Goal: Information Seeking & Learning: Learn about a topic

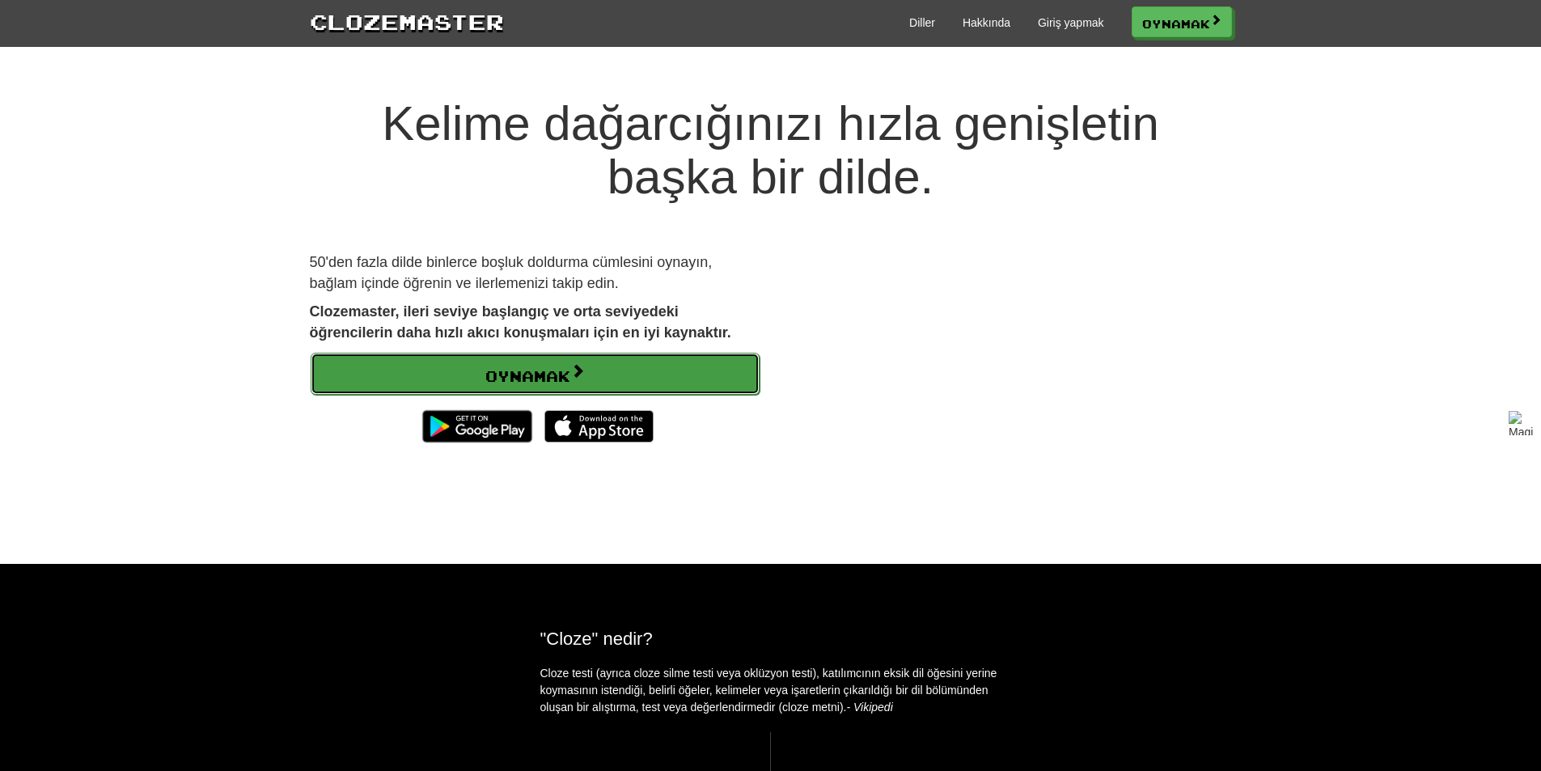
click at [570, 365] on font "Oynamak" at bounding box center [527, 373] width 85 height 18
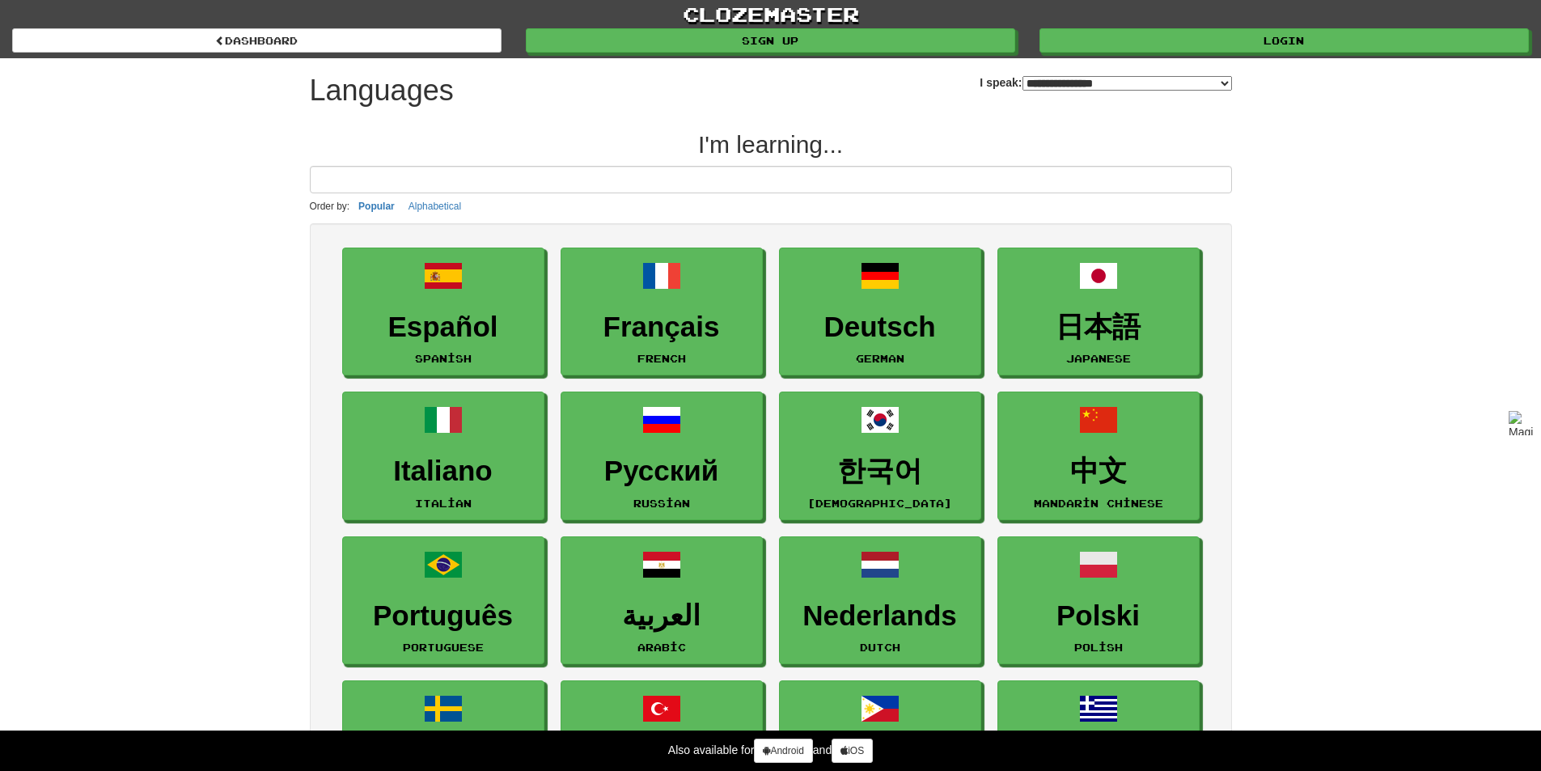
select select "*******"
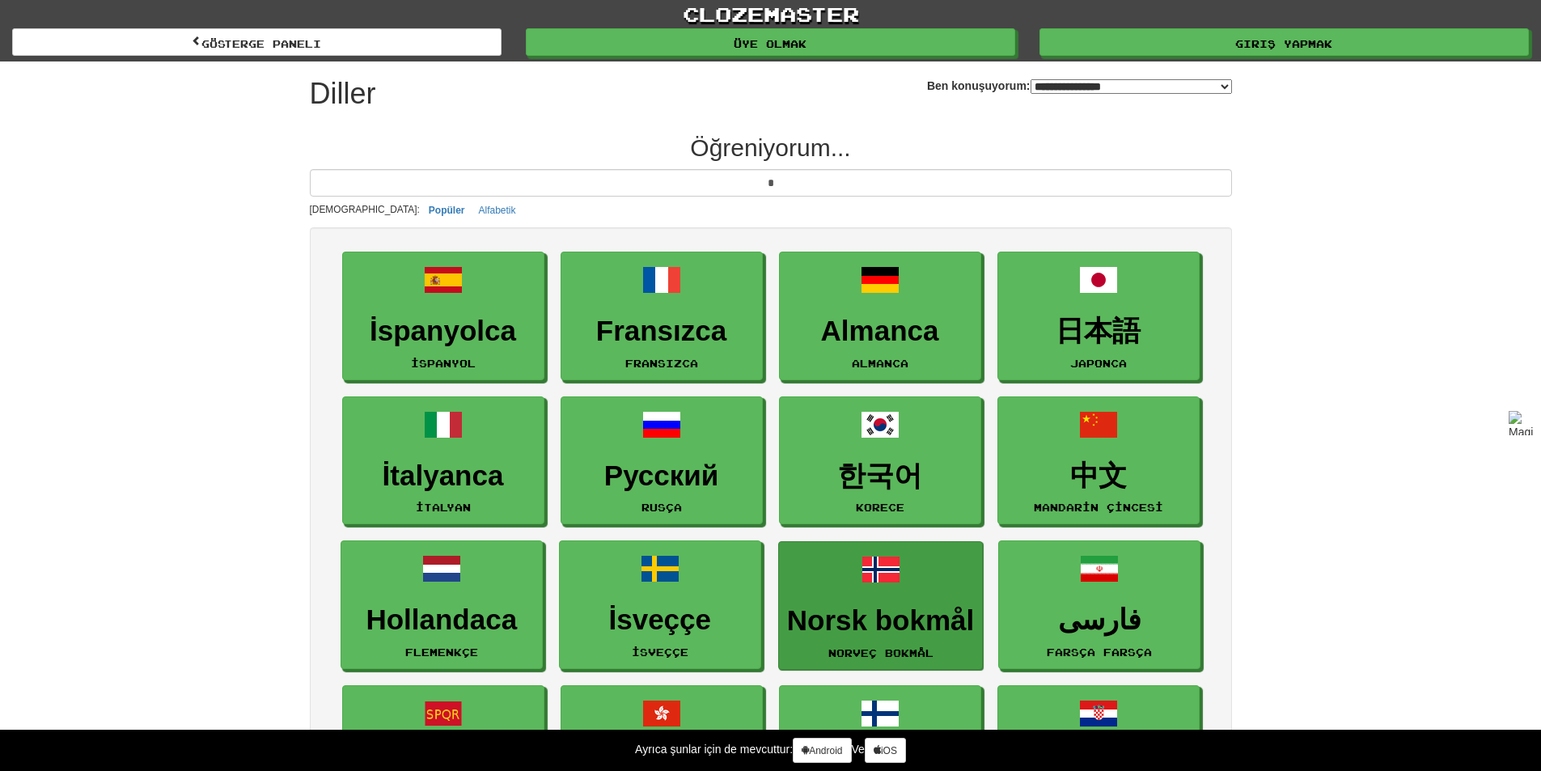
type input "*"
click at [886, 569] on span at bounding box center [880, 569] width 39 height 39
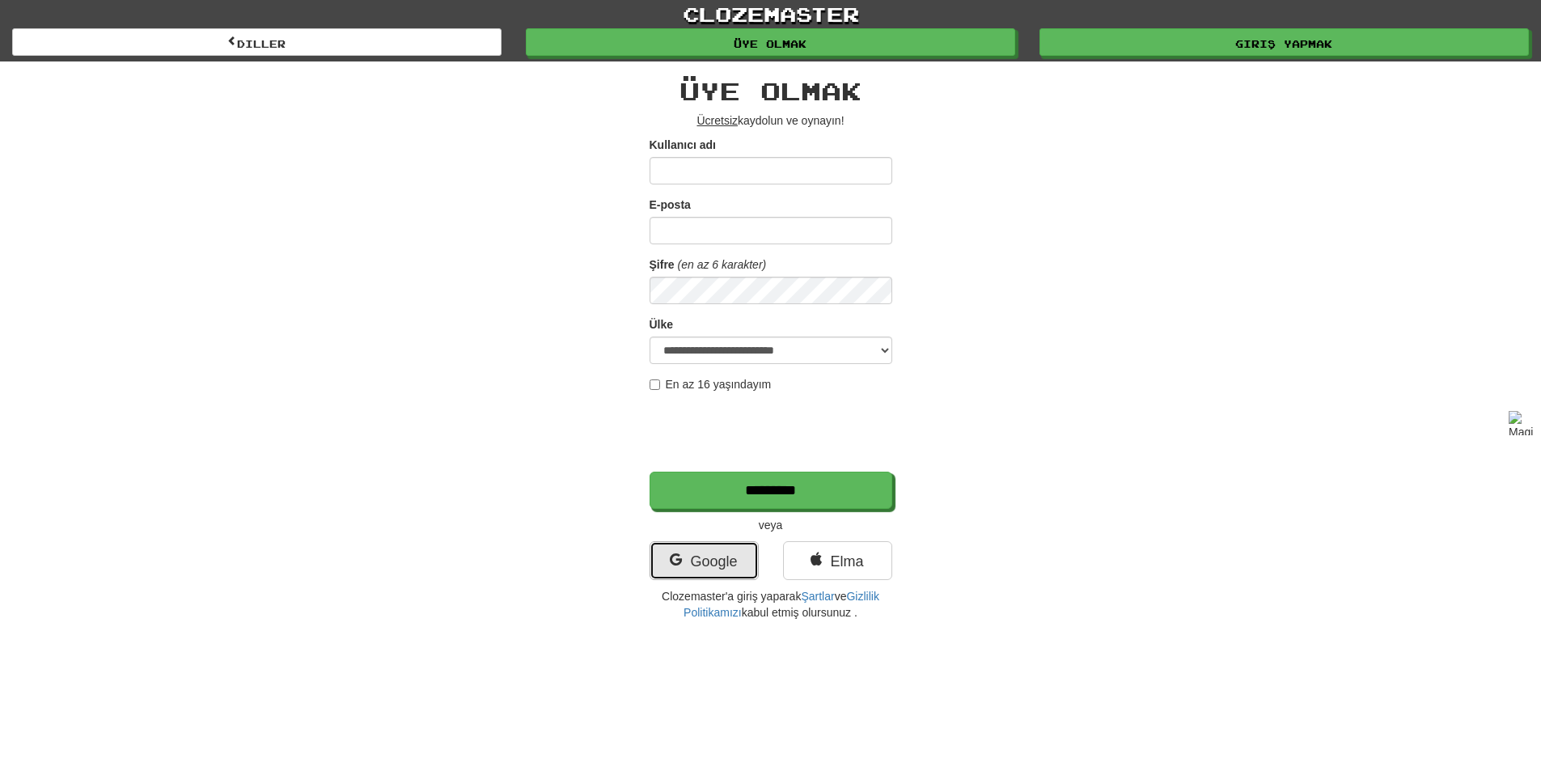
click at [709, 564] on font "Google" at bounding box center [713, 561] width 47 height 16
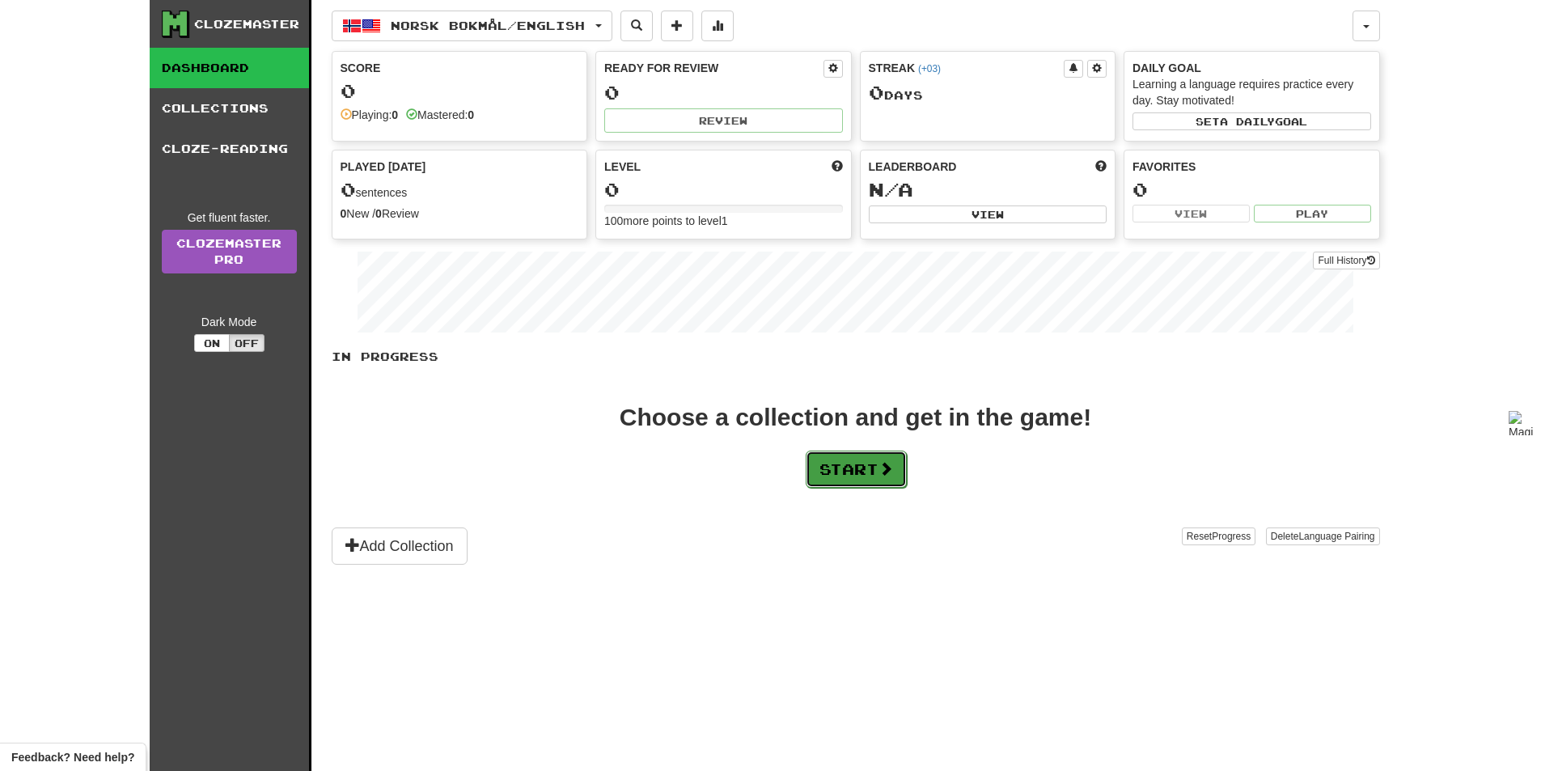
drag, startPoint x: 470, startPoint y: 339, endPoint x: 847, endPoint y: 483, distance: 403.4
click at [847, 483] on button "Start" at bounding box center [855, 468] width 101 height 37
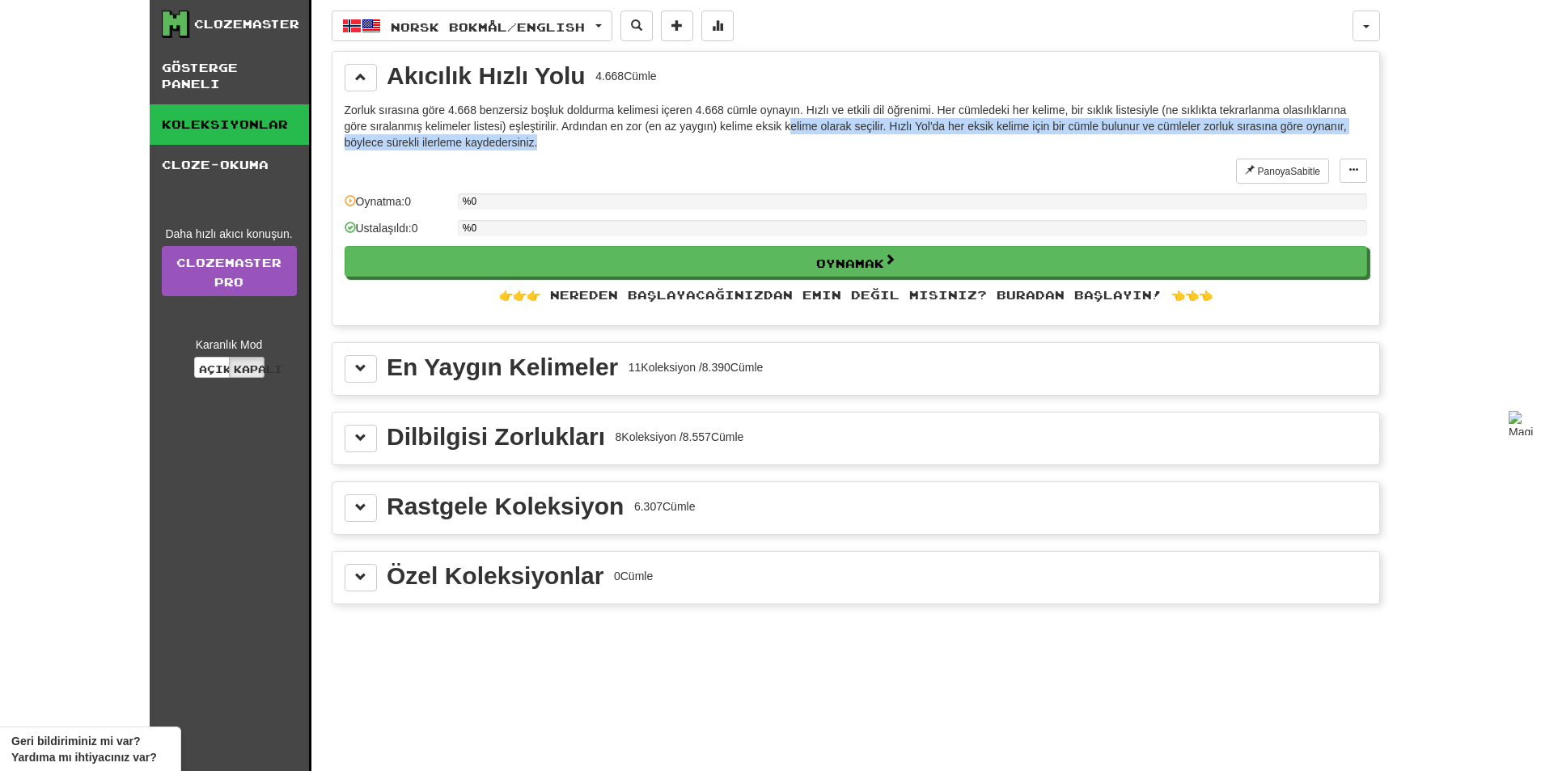
drag, startPoint x: 822, startPoint y: 138, endPoint x: 889, endPoint y: 134, distance: 67.2
click at [889, 134] on p "Zorluk sırasına göre 4.668 benzersiz boşluk doldurma kelimesi içeren 4.668 cüml…" at bounding box center [856, 126] width 1022 height 49
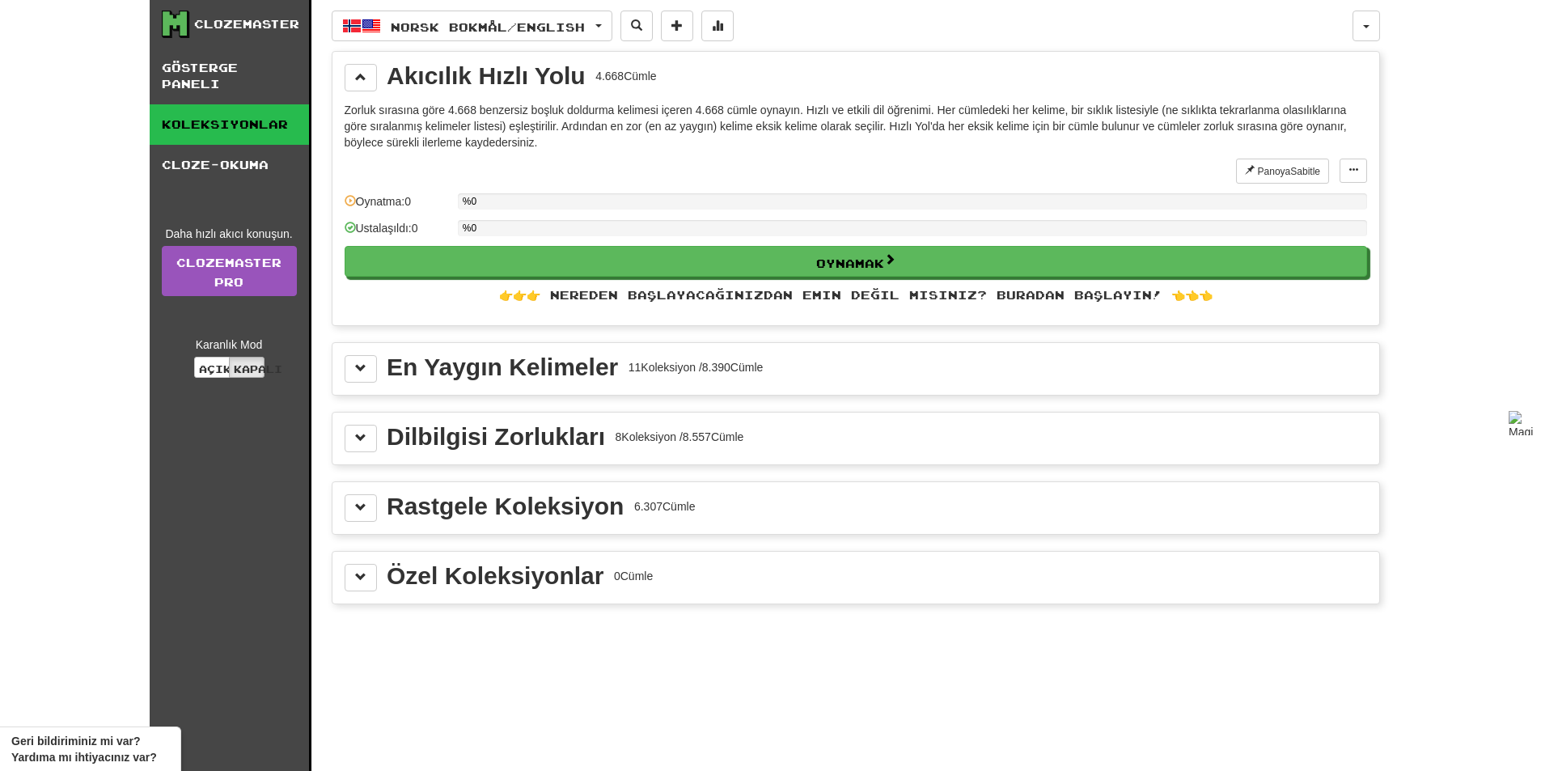
click at [977, 283] on div "Panoya Sabitle Pin to Dashboard Manage Sentences Oynatma: 0 %0 Ustalaşıldı: 0 %…" at bounding box center [856, 236] width 1022 height 155
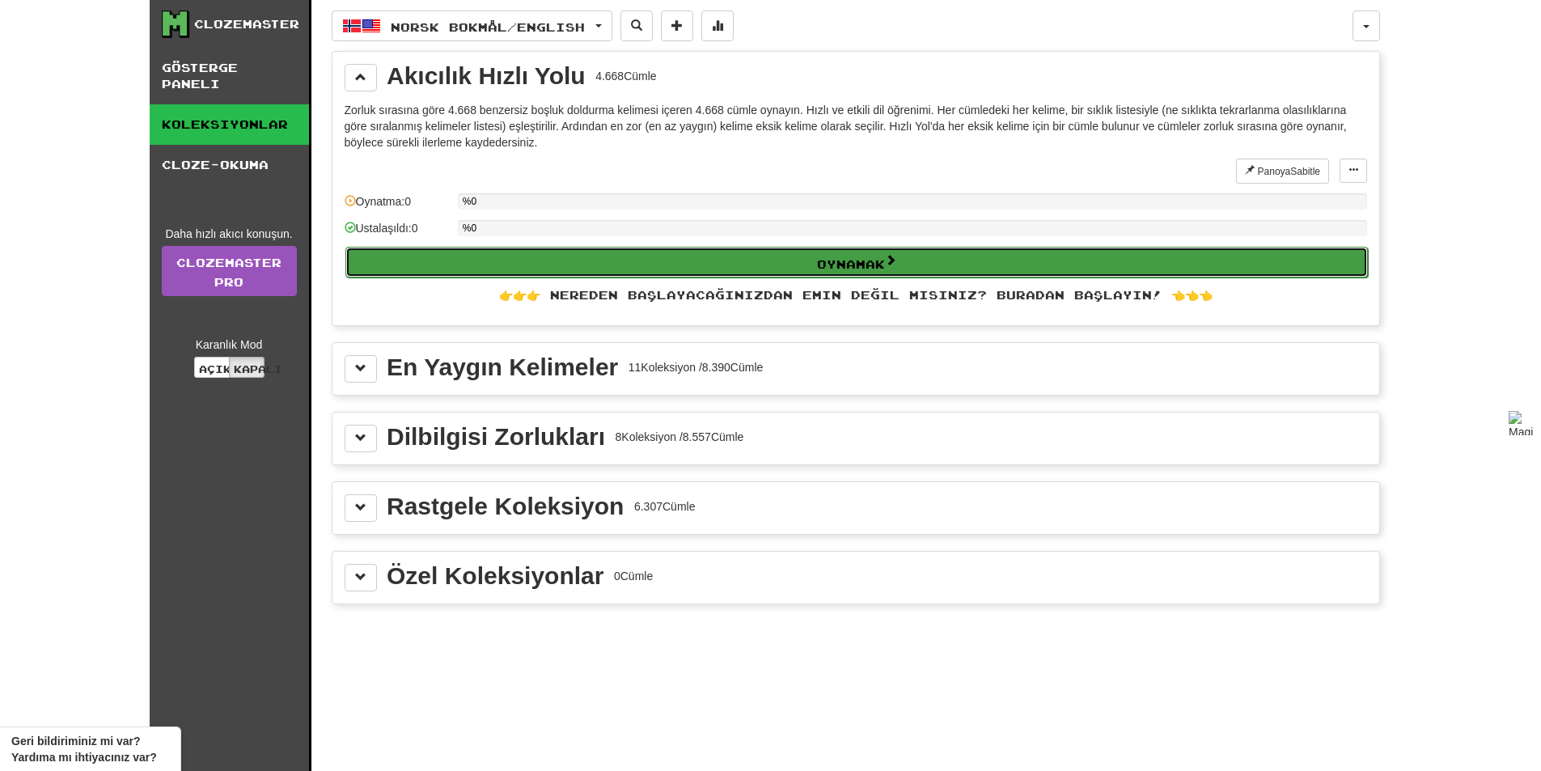
click at [979, 248] on button "Oynamak" at bounding box center [856, 262] width 1022 height 31
select select "**"
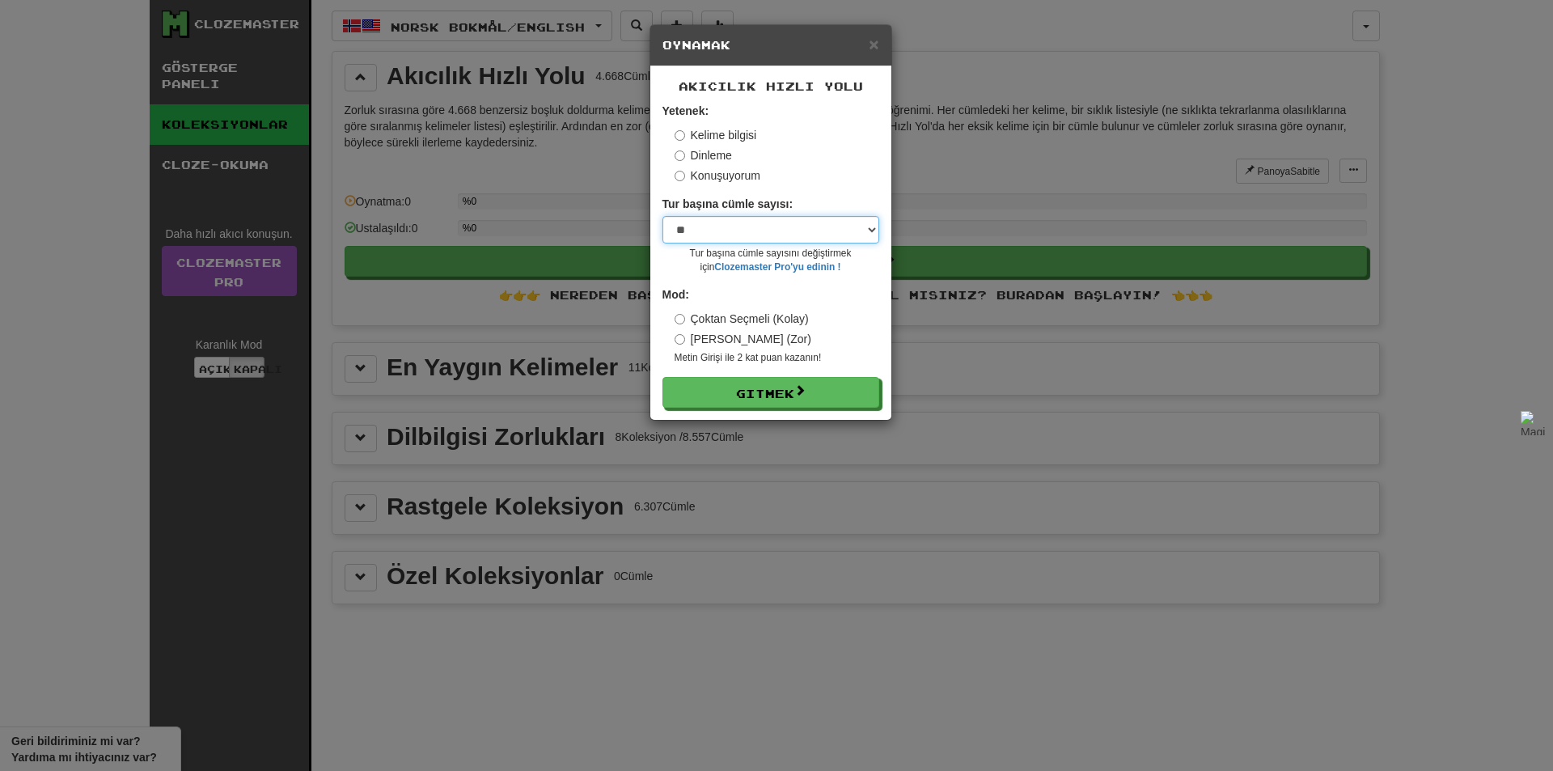
click at [793, 239] on select "* ** ** ** ** ** *** ******" at bounding box center [770, 229] width 217 height 27
drag, startPoint x: 806, startPoint y: 243, endPoint x: 812, endPoint y: 230, distance: 14.1
click at [808, 237] on select "* ** ** ** ** ** *** ******" at bounding box center [770, 229] width 217 height 27
click at [718, 132] on font "Kelime bilgisi" at bounding box center [724, 135] width 66 height 13
click at [746, 387] on font "Gitmek" at bounding box center [766, 394] width 58 height 14
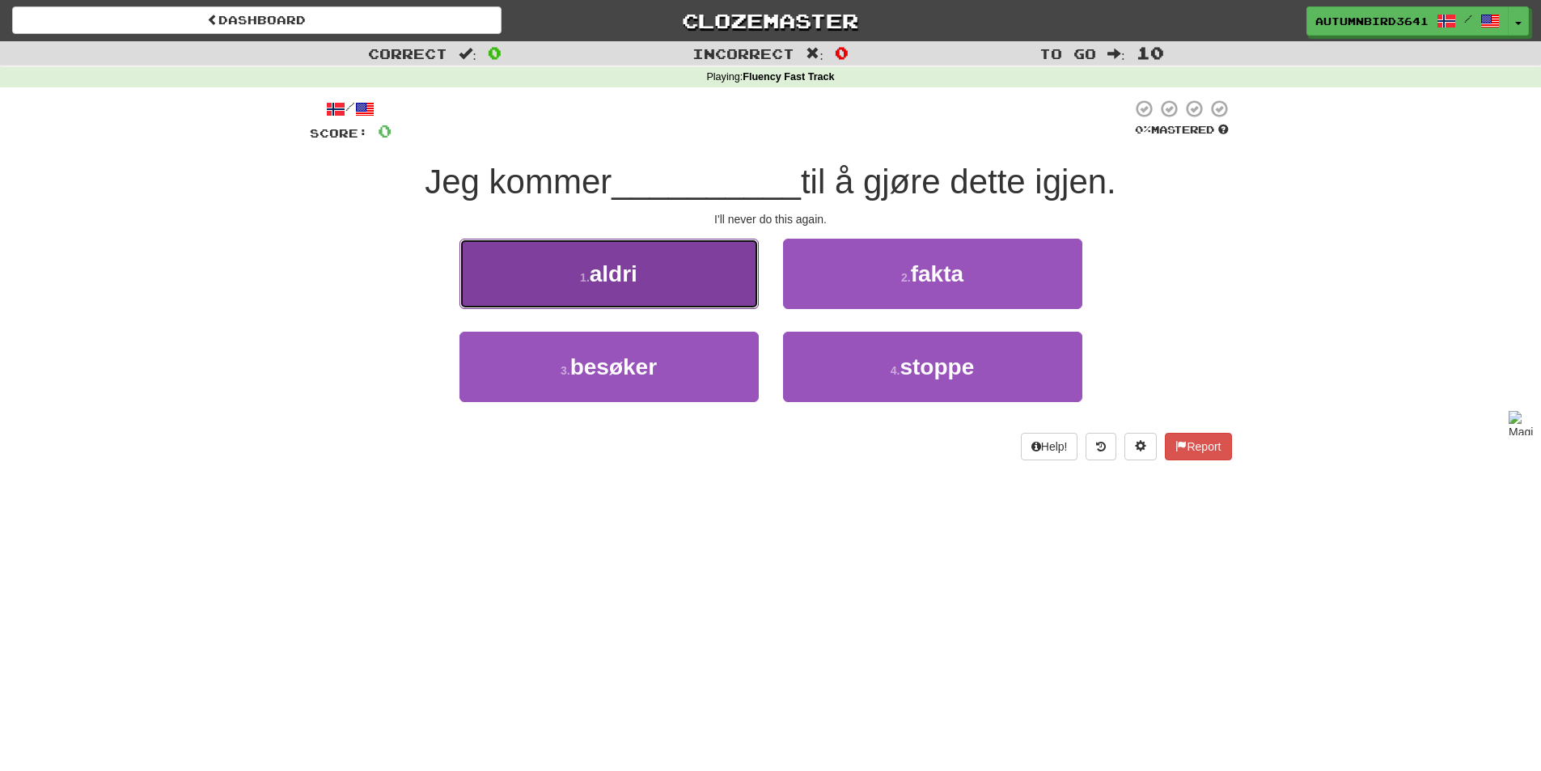
click at [607, 249] on button "1 . aldri" at bounding box center [608, 274] width 299 height 70
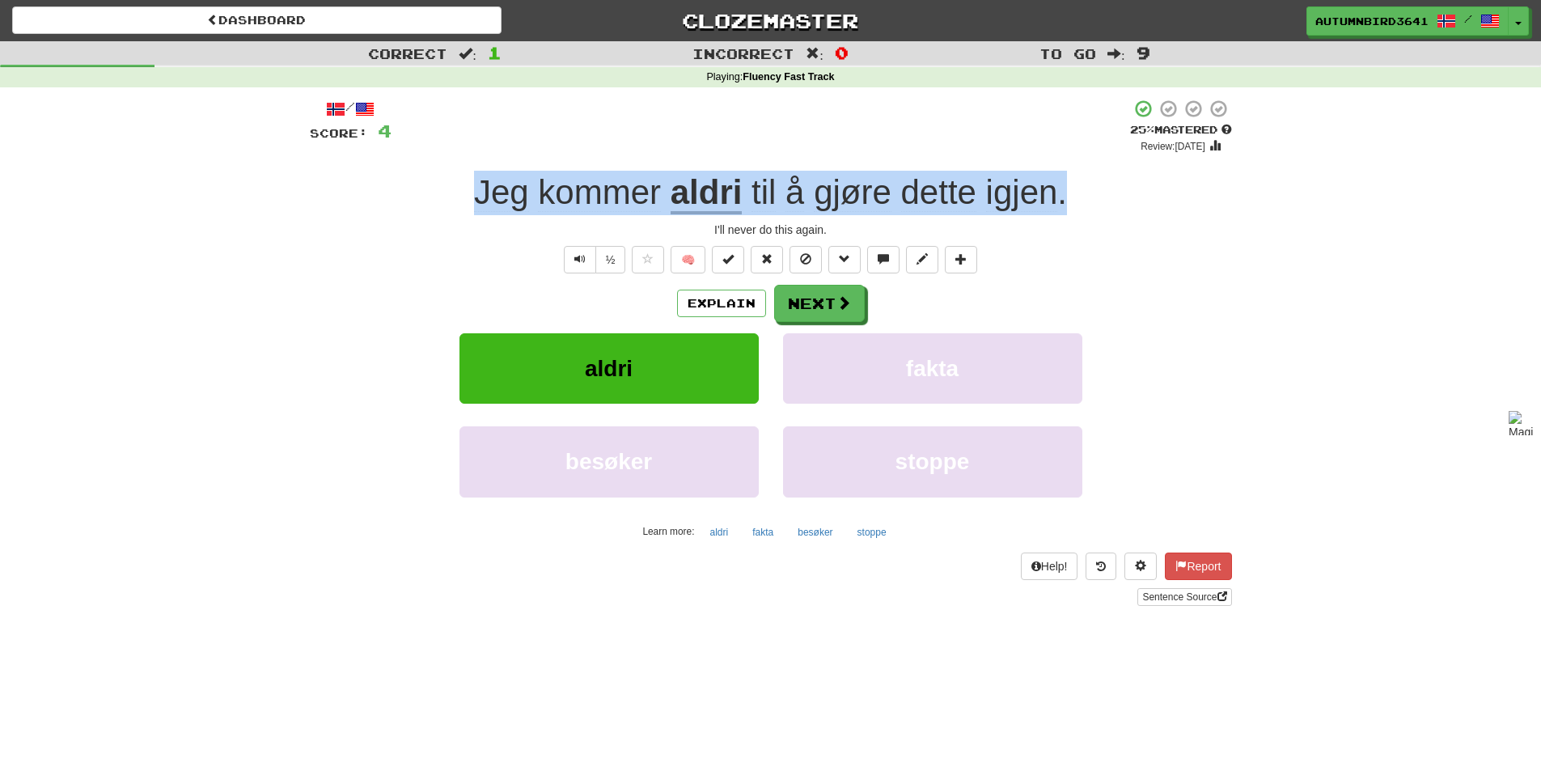
drag, startPoint x: 468, startPoint y: 198, endPoint x: 1085, endPoint y: 174, distance: 617.5
click at [1085, 174] on div "Jeg kommer aldri til å gjøre dette igjen ." at bounding box center [771, 193] width 922 height 44
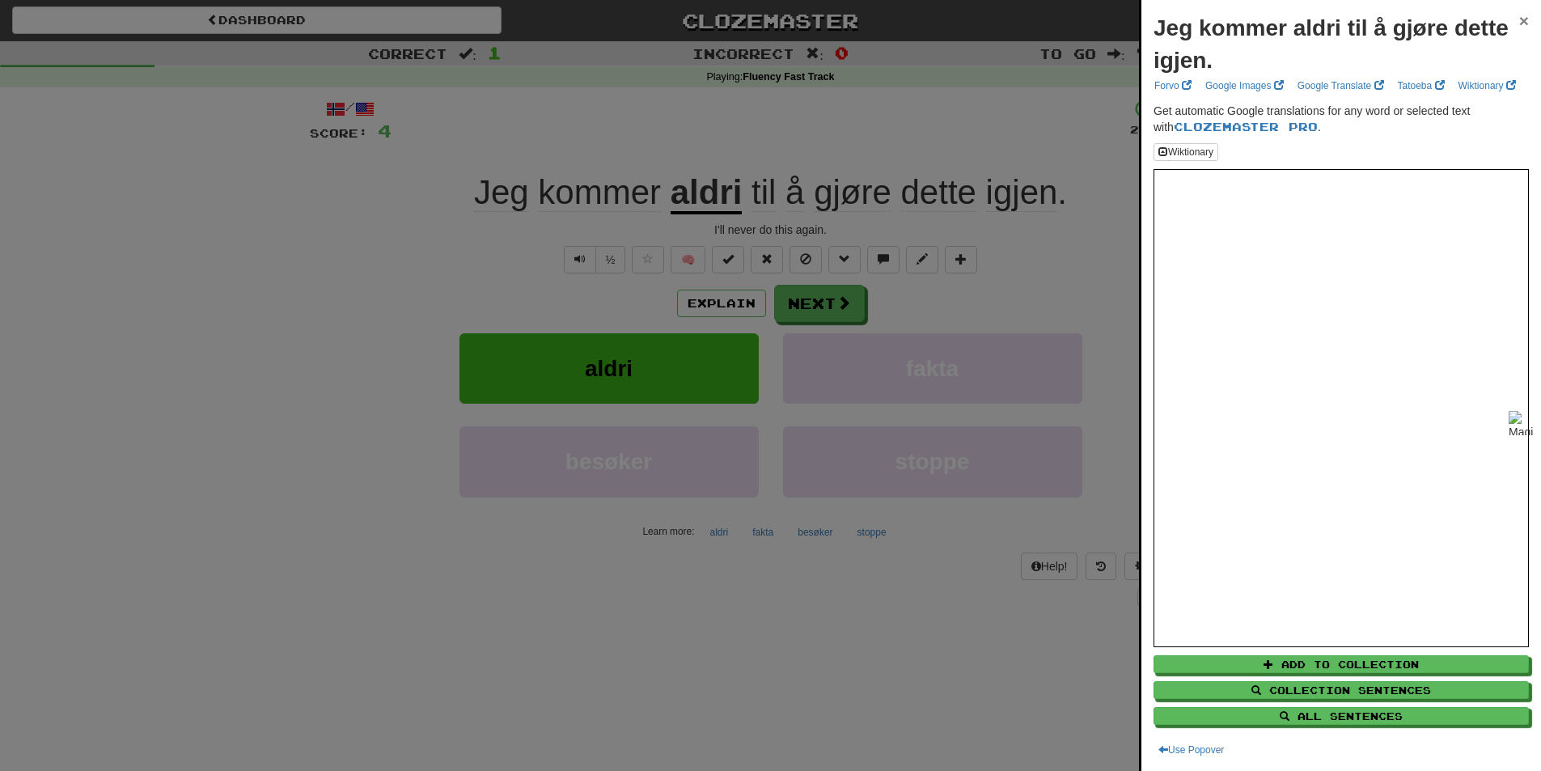
click at [1519, 24] on span "×" at bounding box center [1524, 20] width 10 height 19
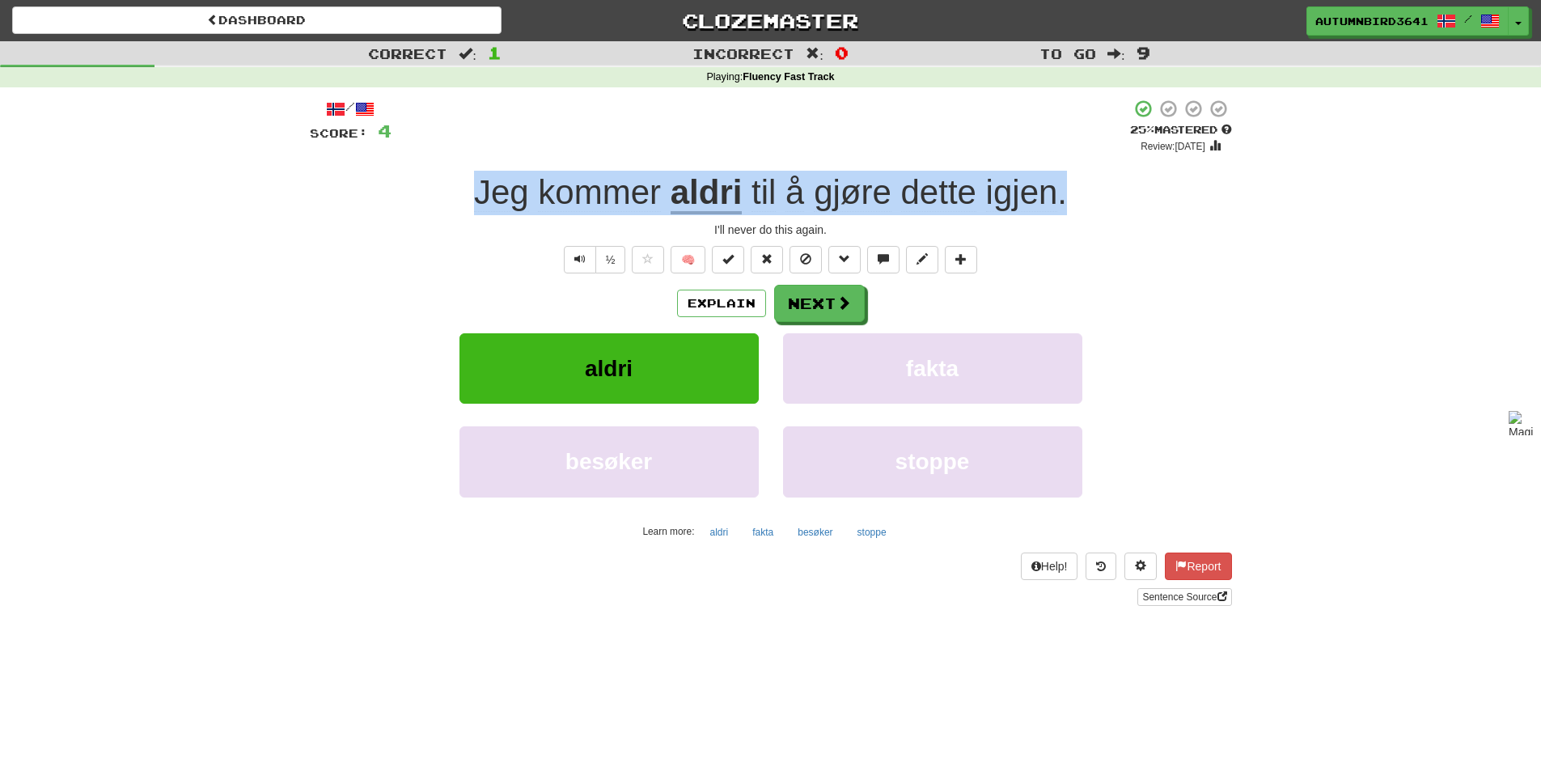
drag, startPoint x: 1085, startPoint y: 200, endPoint x: 445, endPoint y: 181, distance: 640.8
click at [446, 182] on div "Jeg kommer aldri til å gjøre dette igjen ." at bounding box center [771, 193] width 922 height 44
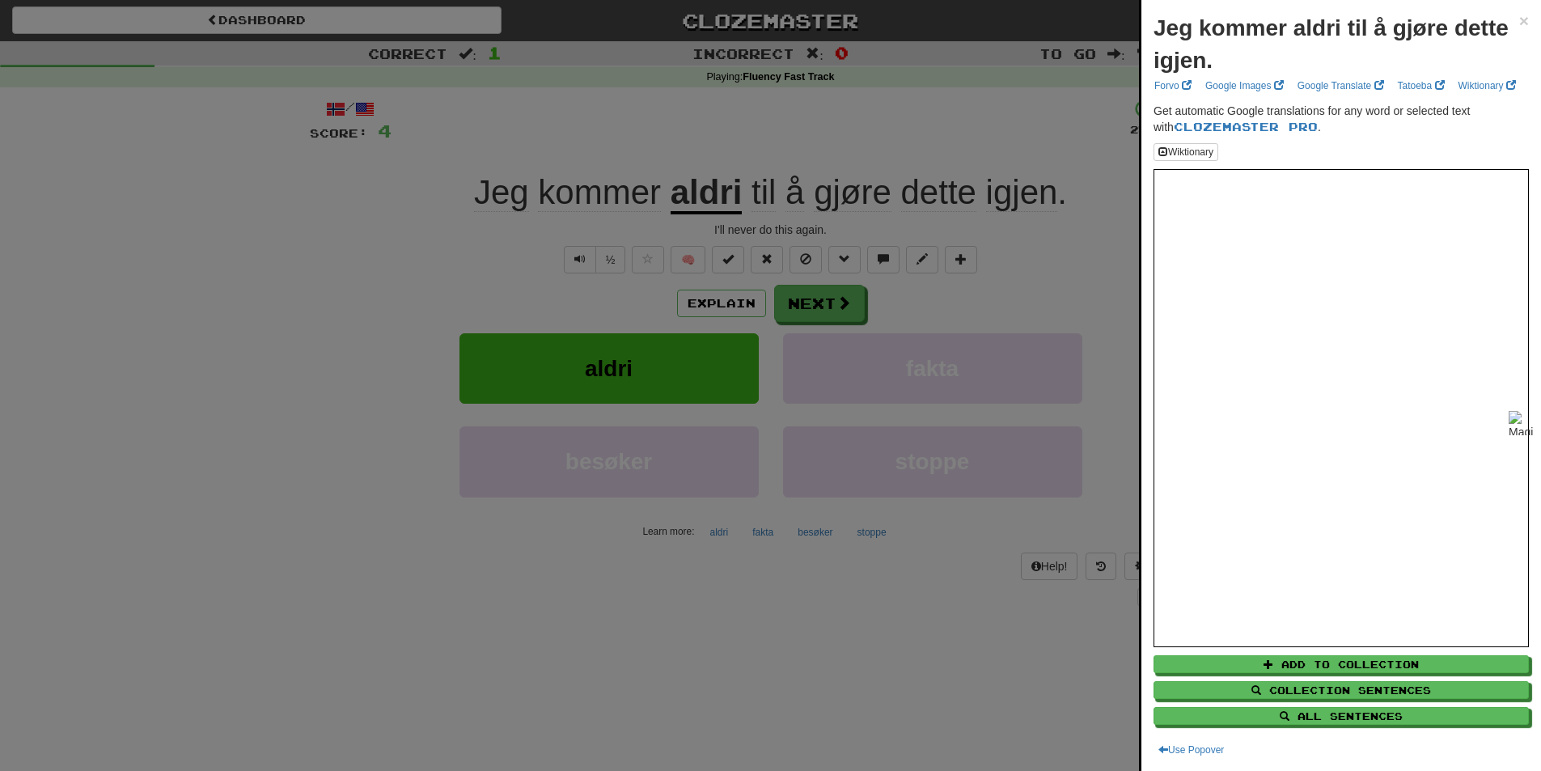
drag, startPoint x: 560, startPoint y: 189, endPoint x: 522, endPoint y: 181, distance: 39.7
click at [522, 181] on div at bounding box center [770, 385] width 1541 height 771
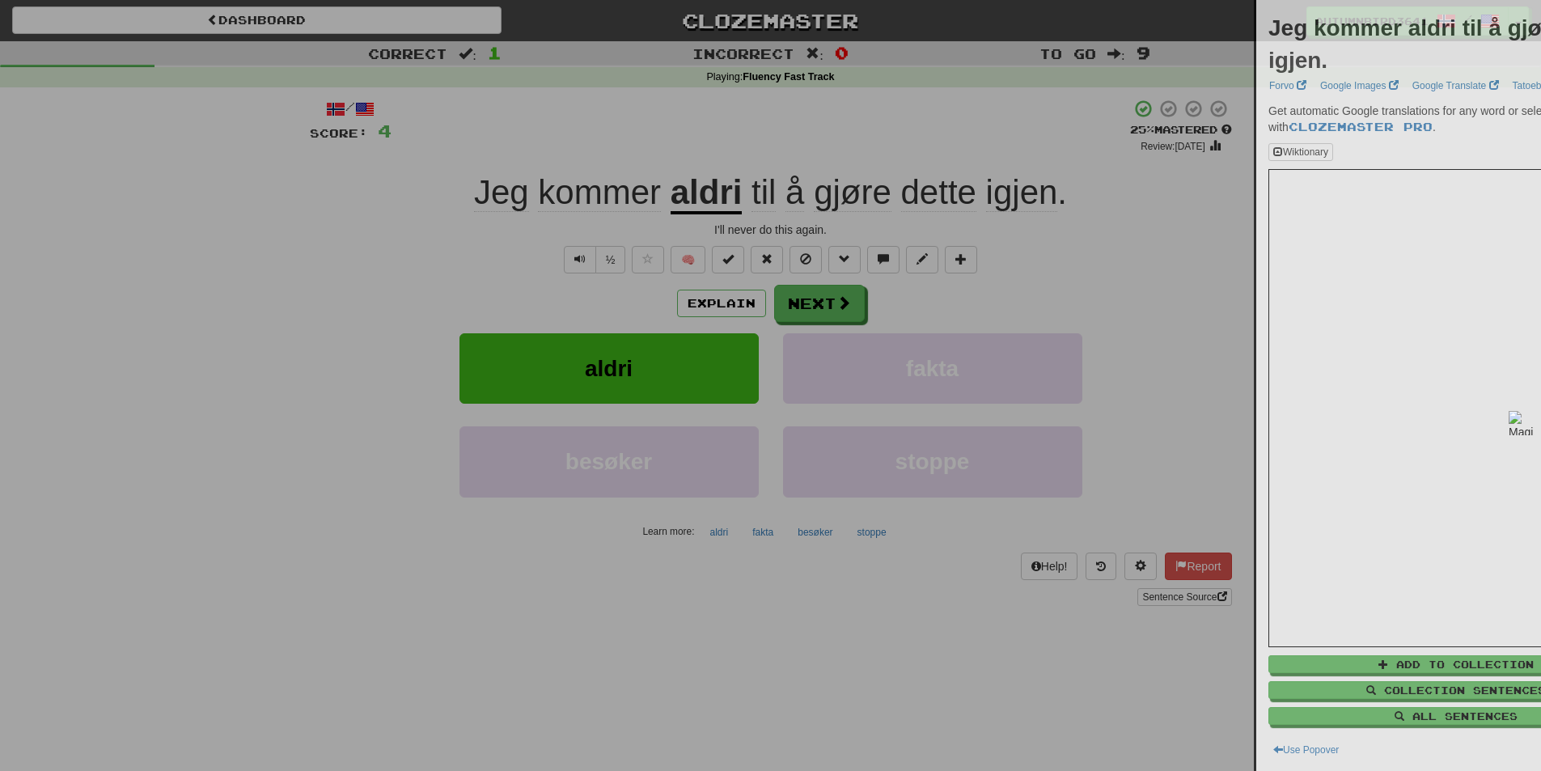
click at [522, 181] on div at bounding box center [770, 385] width 1541 height 771
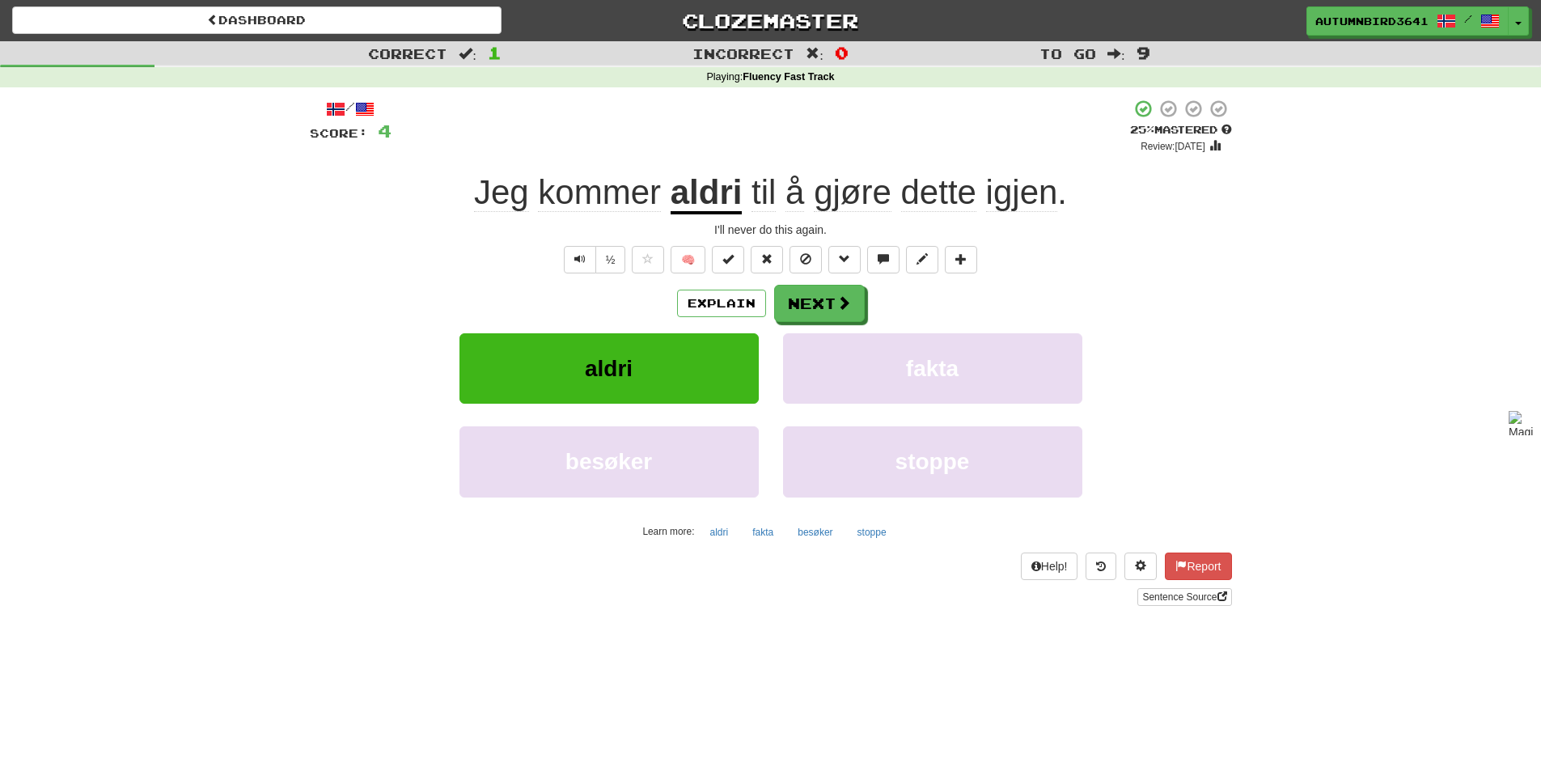
click at [538, 183] on span "Jeg" at bounding box center [599, 192] width 123 height 39
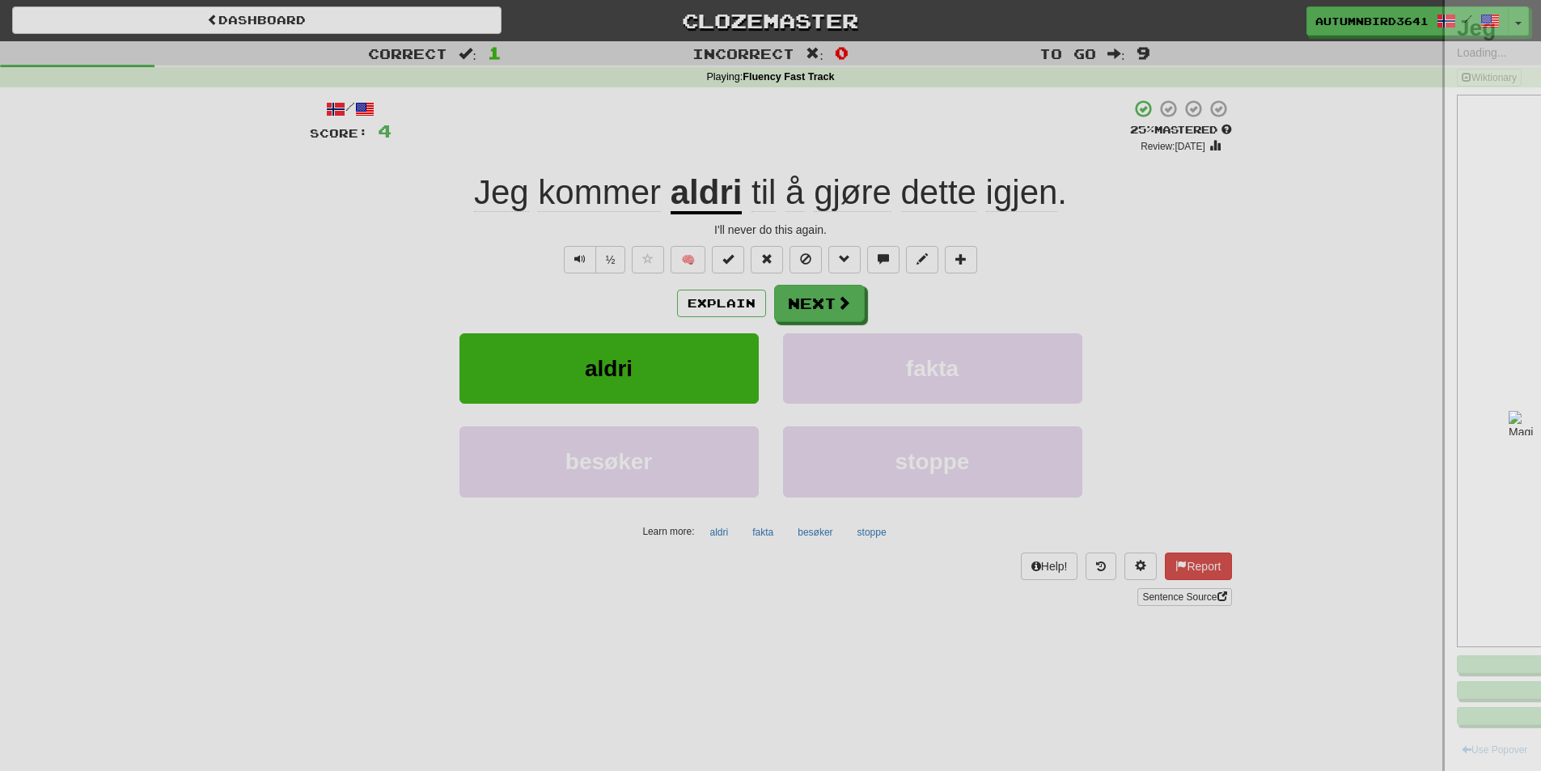
click at [519, 183] on div at bounding box center [770, 385] width 1541 height 771
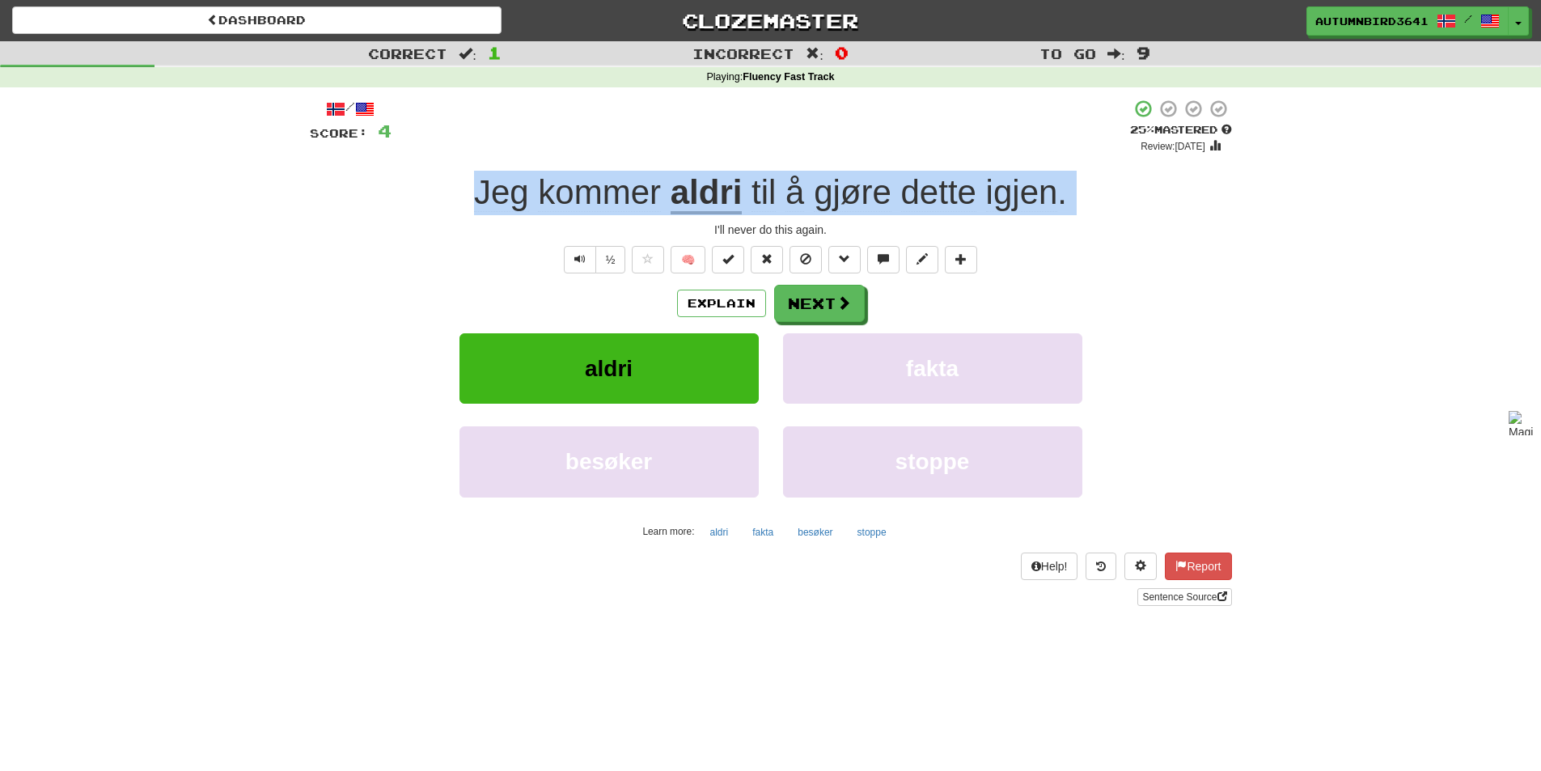
click at [538, 183] on span "Jeg" at bounding box center [599, 192] width 123 height 39
drag, startPoint x: 519, startPoint y: 182, endPoint x: 1063, endPoint y: 181, distance: 543.5
click at [1063, 181] on div "/ Score: 4 + 4 25 % Mastered Review: 2025-08-19 Jeg kommer aldri til å gjøre de…" at bounding box center [771, 352] width 922 height 507
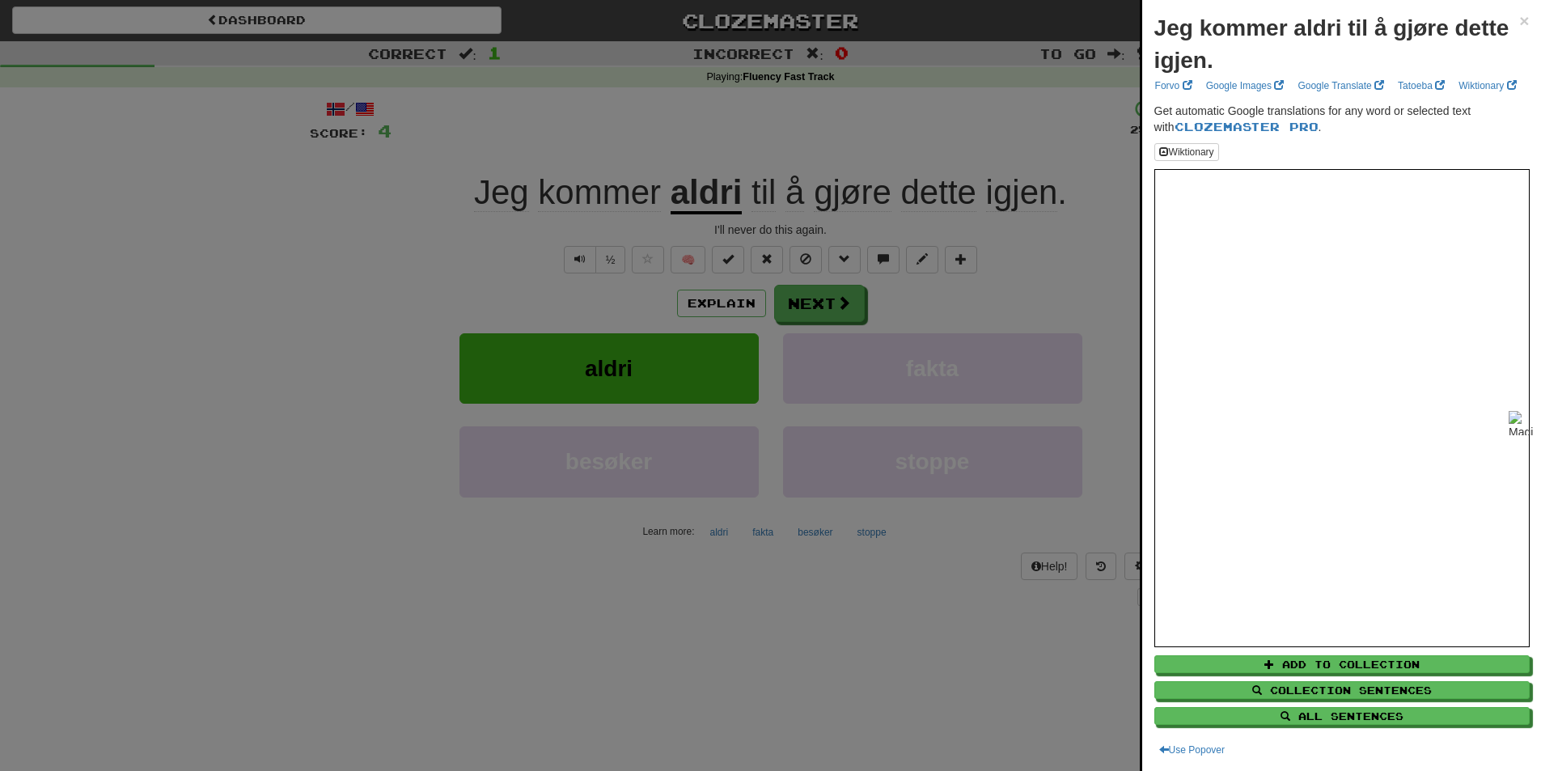
click at [378, 109] on div at bounding box center [770, 385] width 1541 height 771
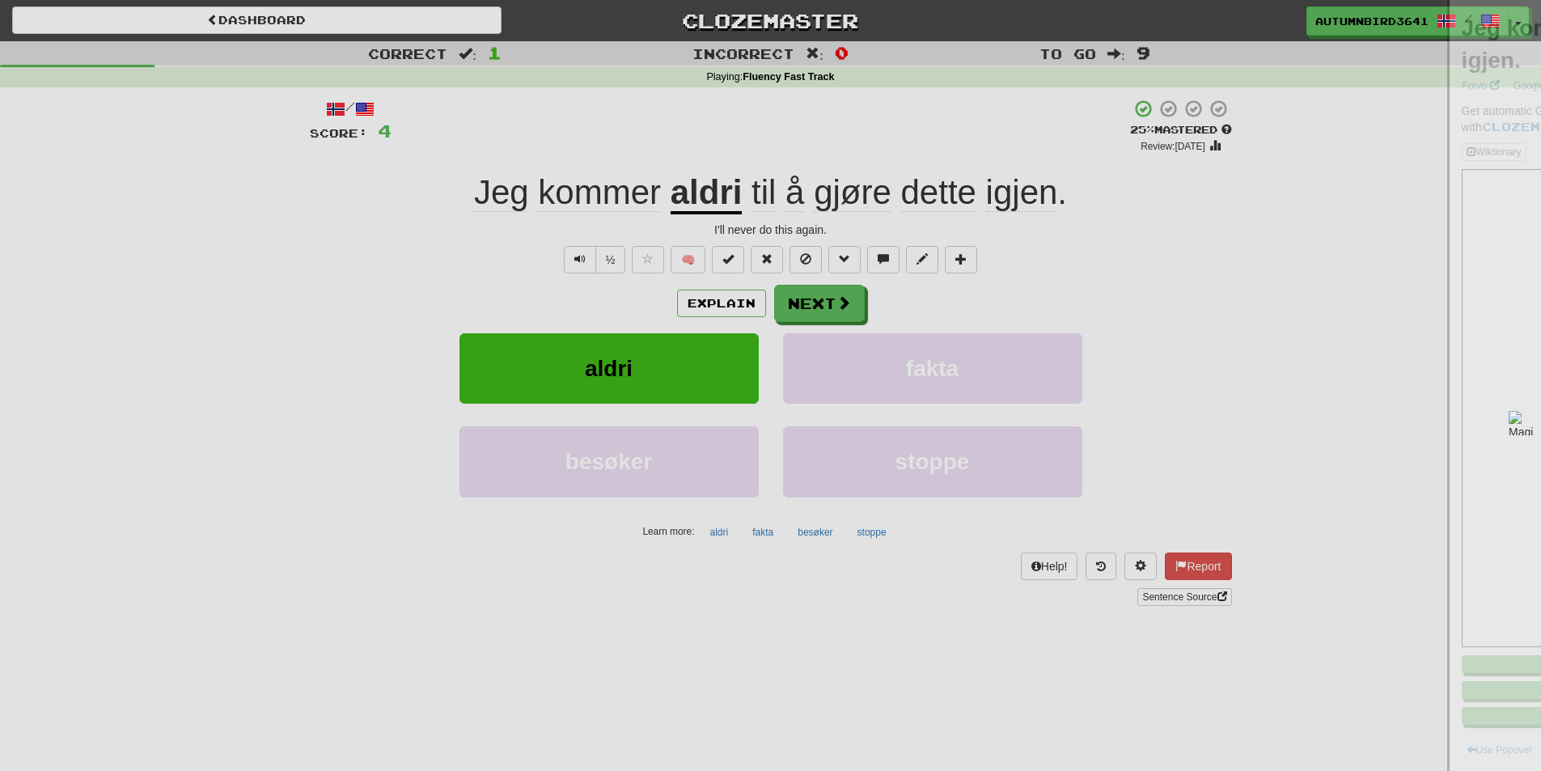
click at [373, 109] on div at bounding box center [770, 385] width 1541 height 771
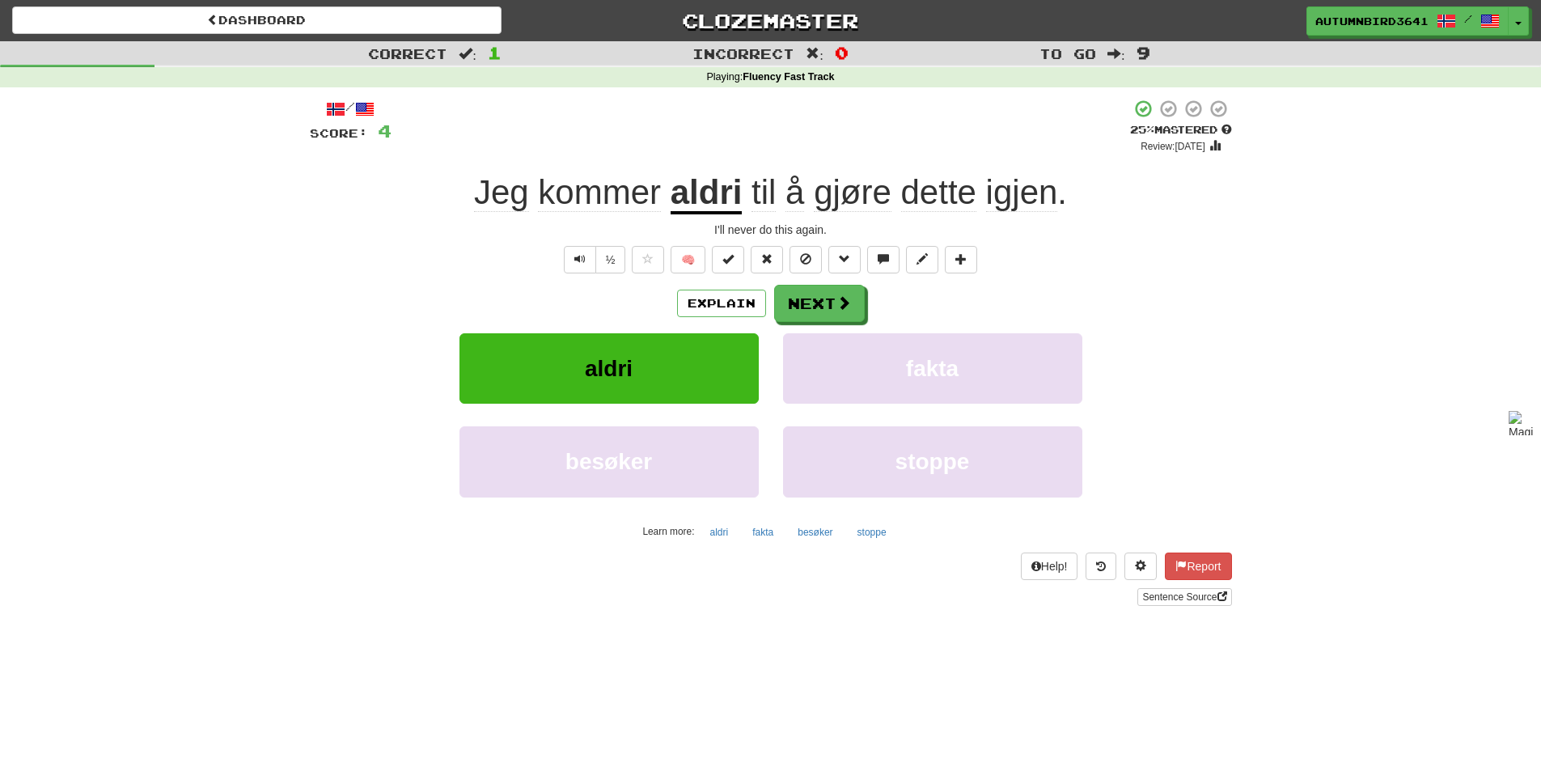
click at [373, 109] on span at bounding box center [364, 108] width 19 height 19
click at [369, 104] on span at bounding box center [364, 108] width 19 height 19
click at [364, 112] on span at bounding box center [364, 108] width 19 height 19
click at [366, 129] on div "Score: 4" at bounding box center [351, 131] width 82 height 24
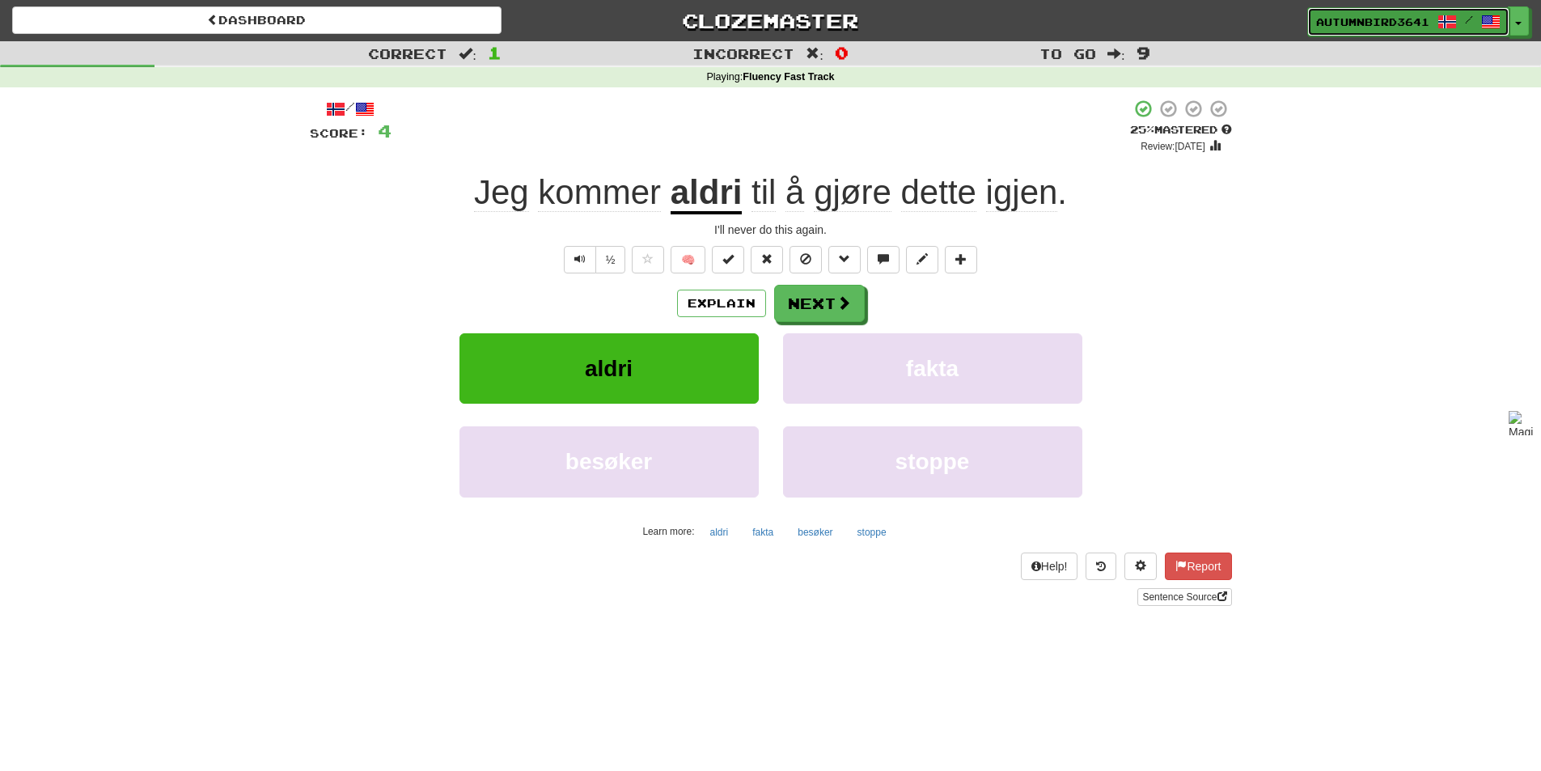
click at [1496, 26] on span at bounding box center [1490, 21] width 19 height 19
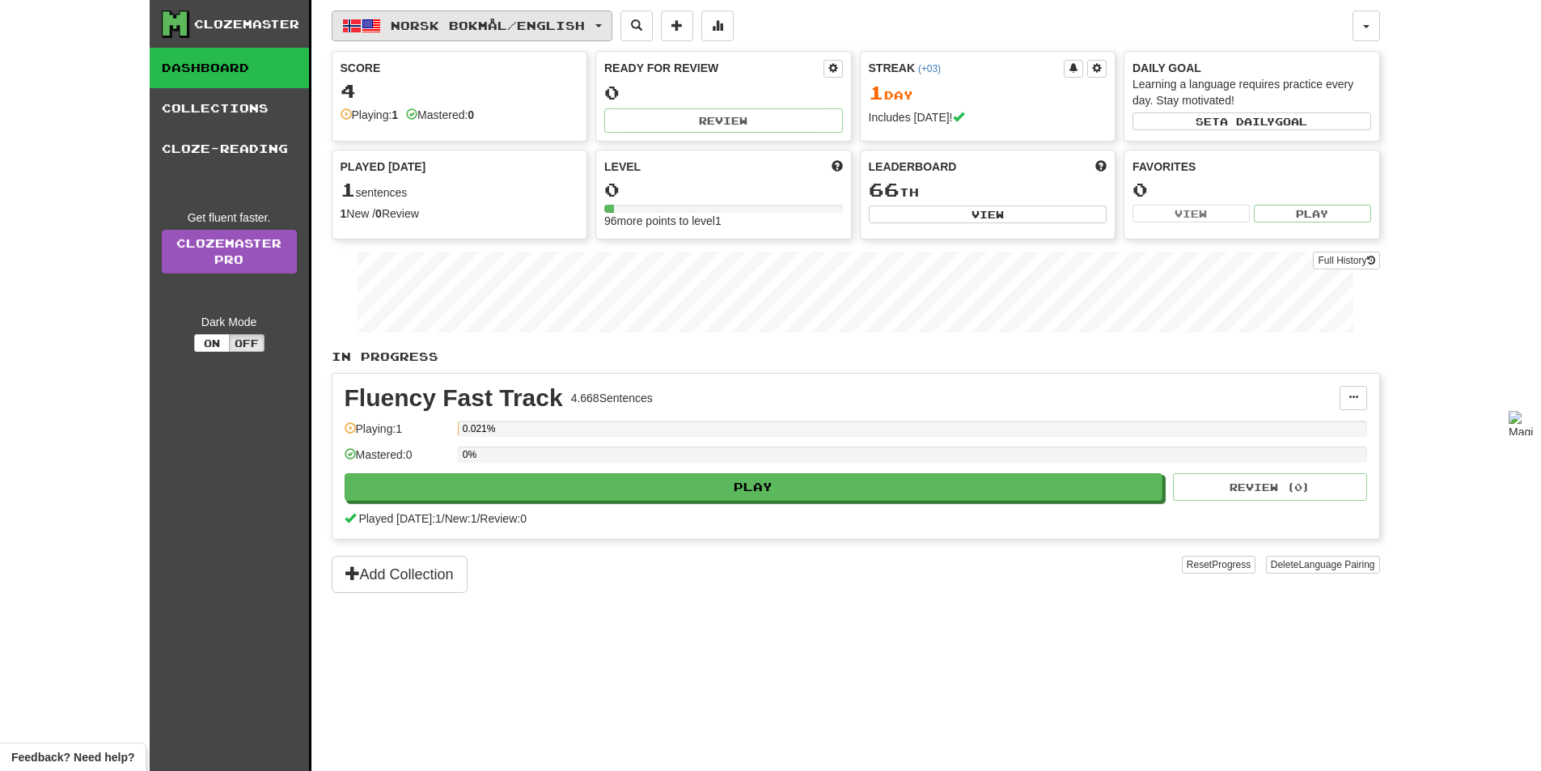
click at [404, 25] on span "Norsk bokmål / English" at bounding box center [488, 26] width 194 height 14
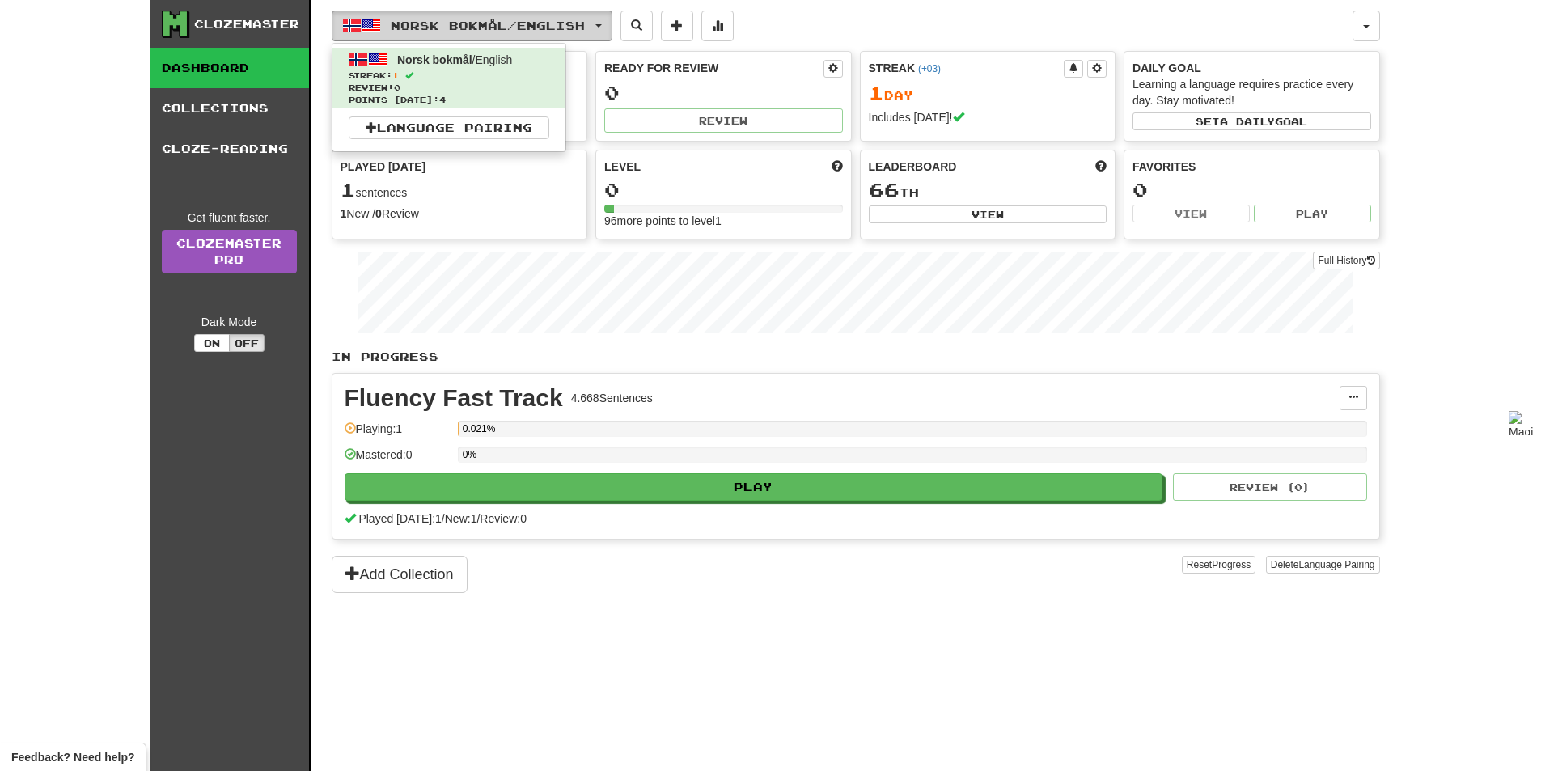
click at [586, 14] on button "Norsk bokmål / English" at bounding box center [472, 26] width 281 height 31
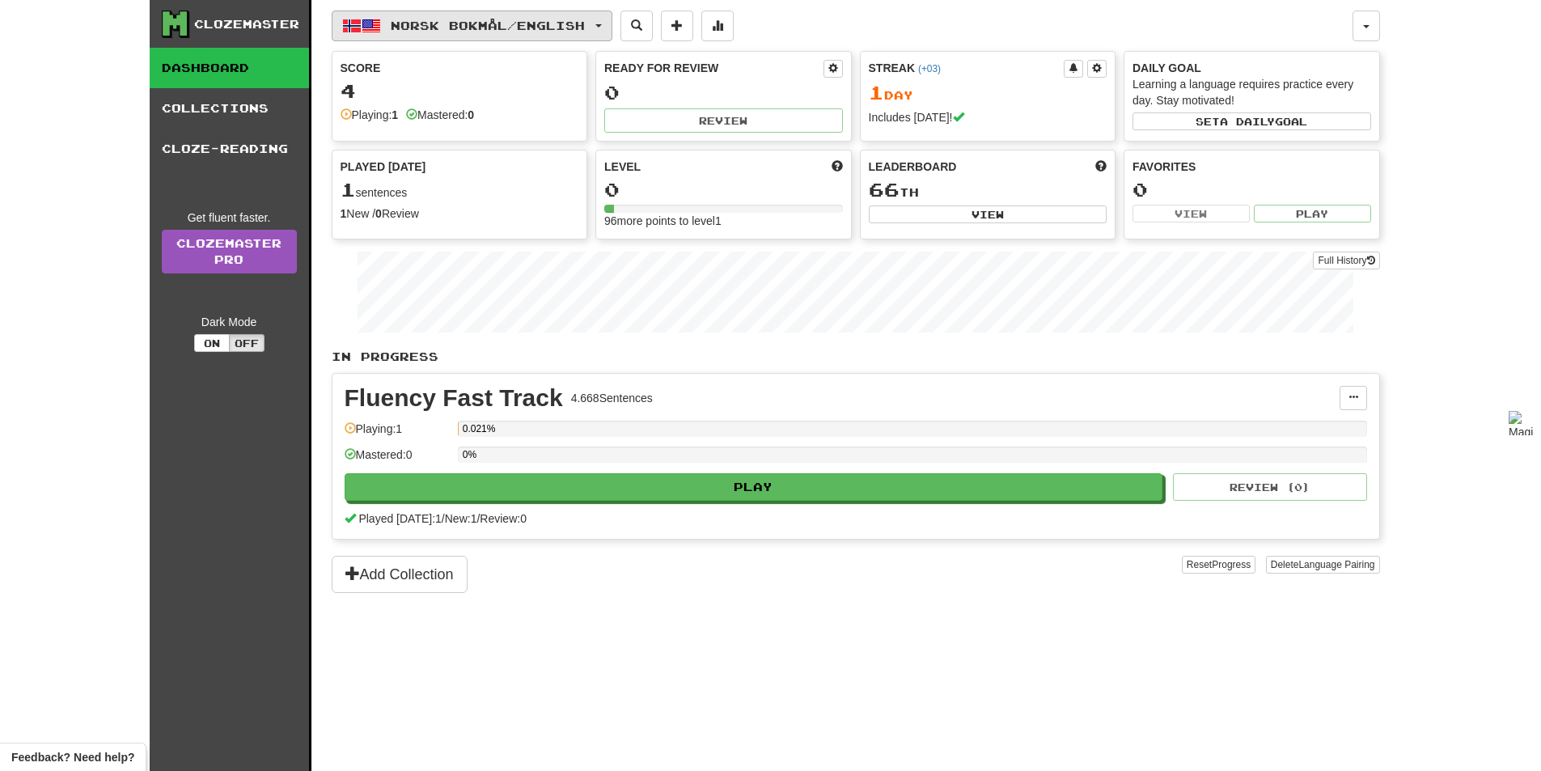
click at [584, 27] on span "Norsk bokmål / English" at bounding box center [488, 26] width 194 height 14
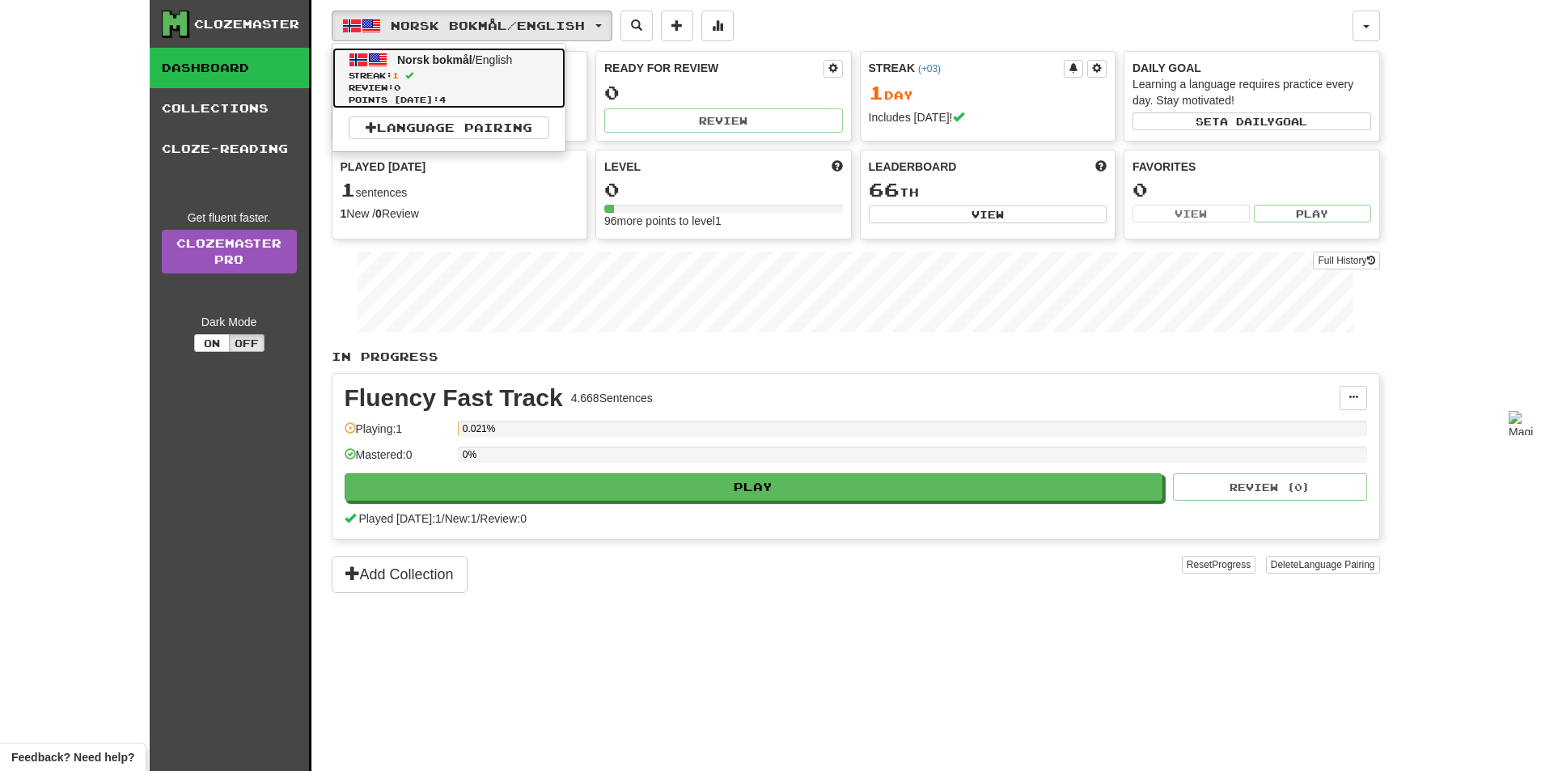
click at [496, 64] on span "Norsk bokmål / English" at bounding box center [454, 59] width 115 height 13
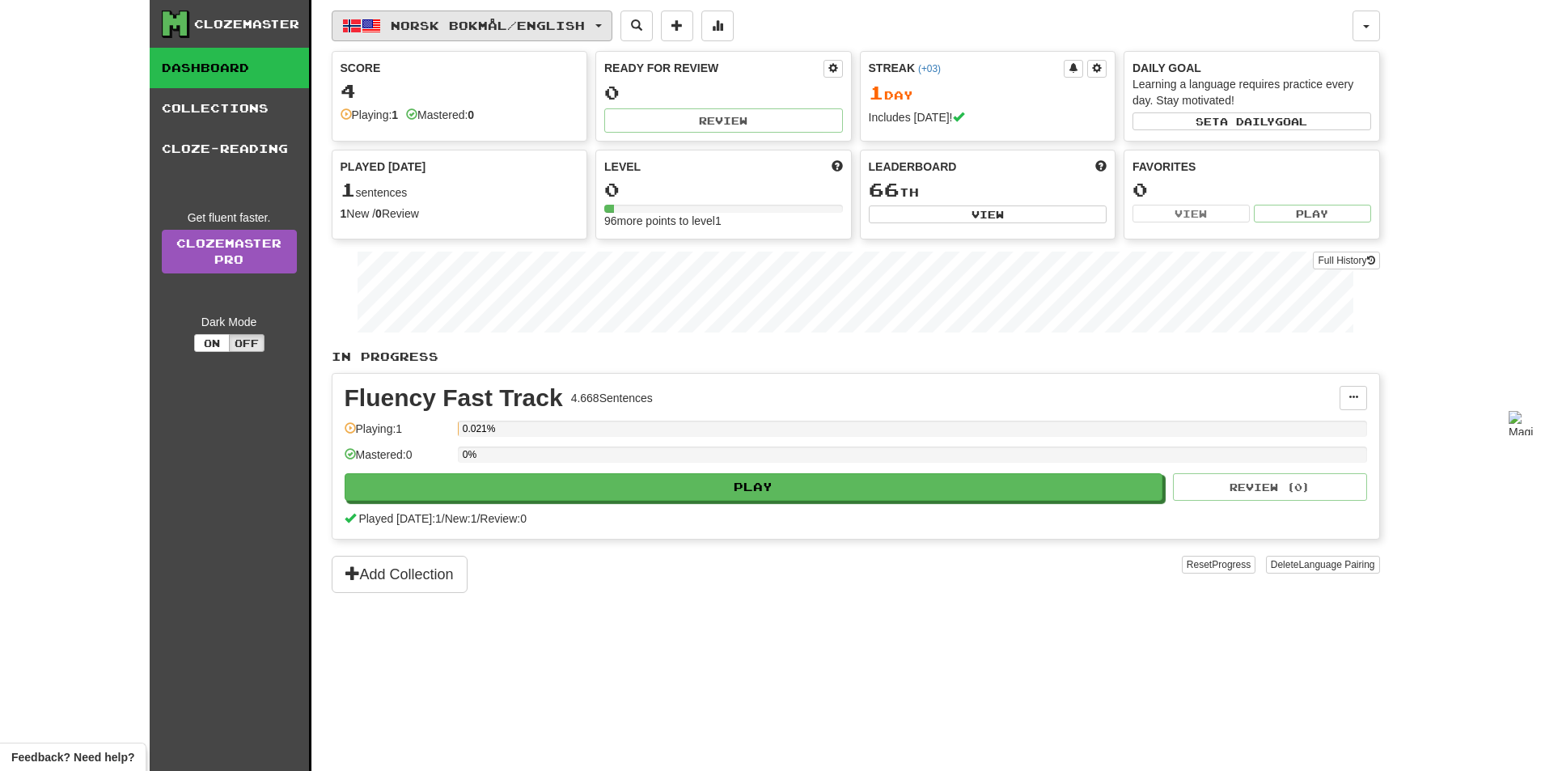
click at [484, 26] on span "Norsk bokmål / English" at bounding box center [488, 26] width 194 height 14
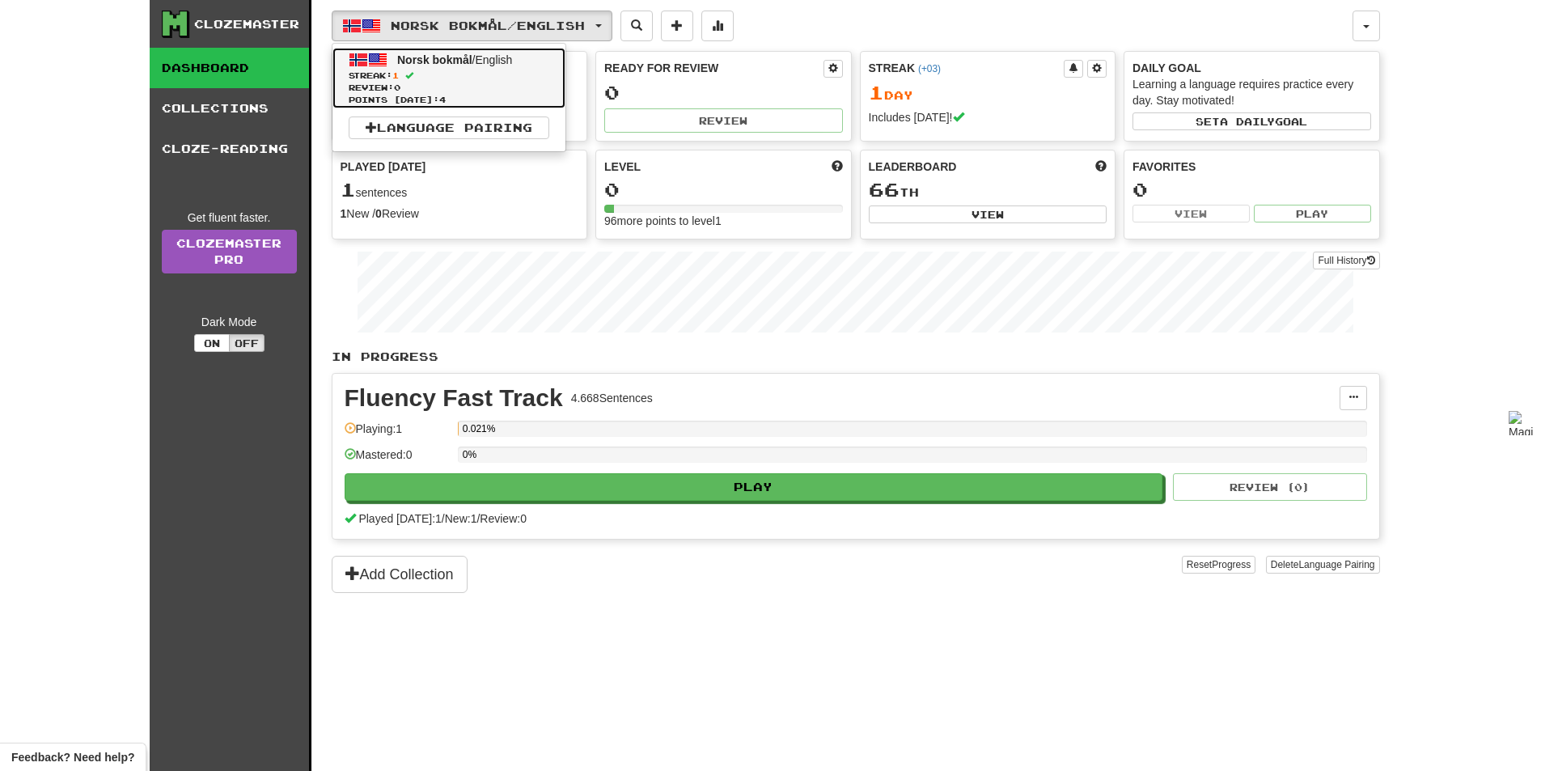
click at [428, 75] on span "Streak: 1" at bounding box center [449, 76] width 201 height 12
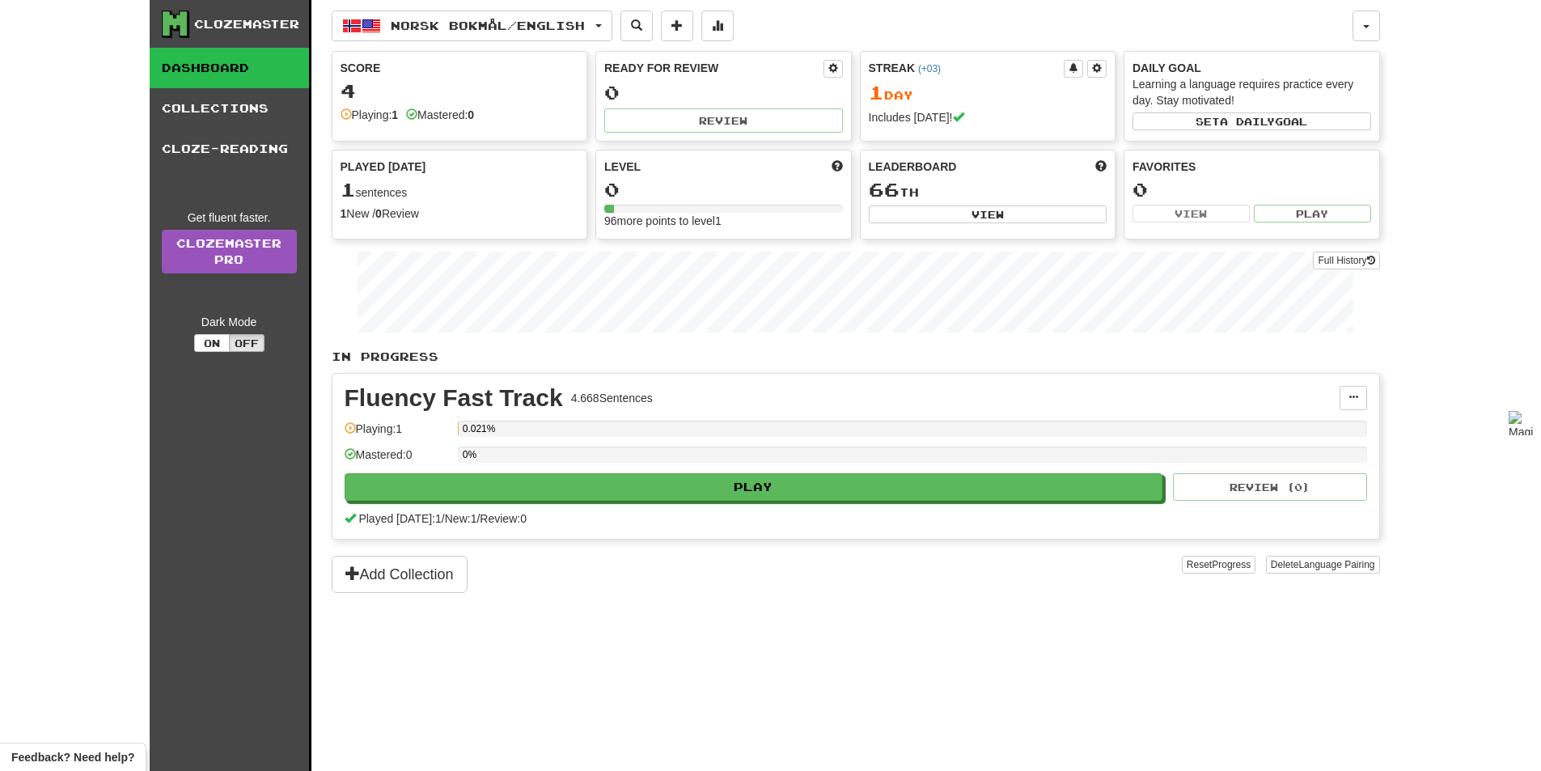
click at [1358, 46] on div "Norsk bokmål / English Norsk bokmål / English Streak: 1 Review: 0 Points today:…" at bounding box center [856, 405] width 1048 height 811
click at [1363, 37] on button "button" at bounding box center [1365, 26] width 27 height 31
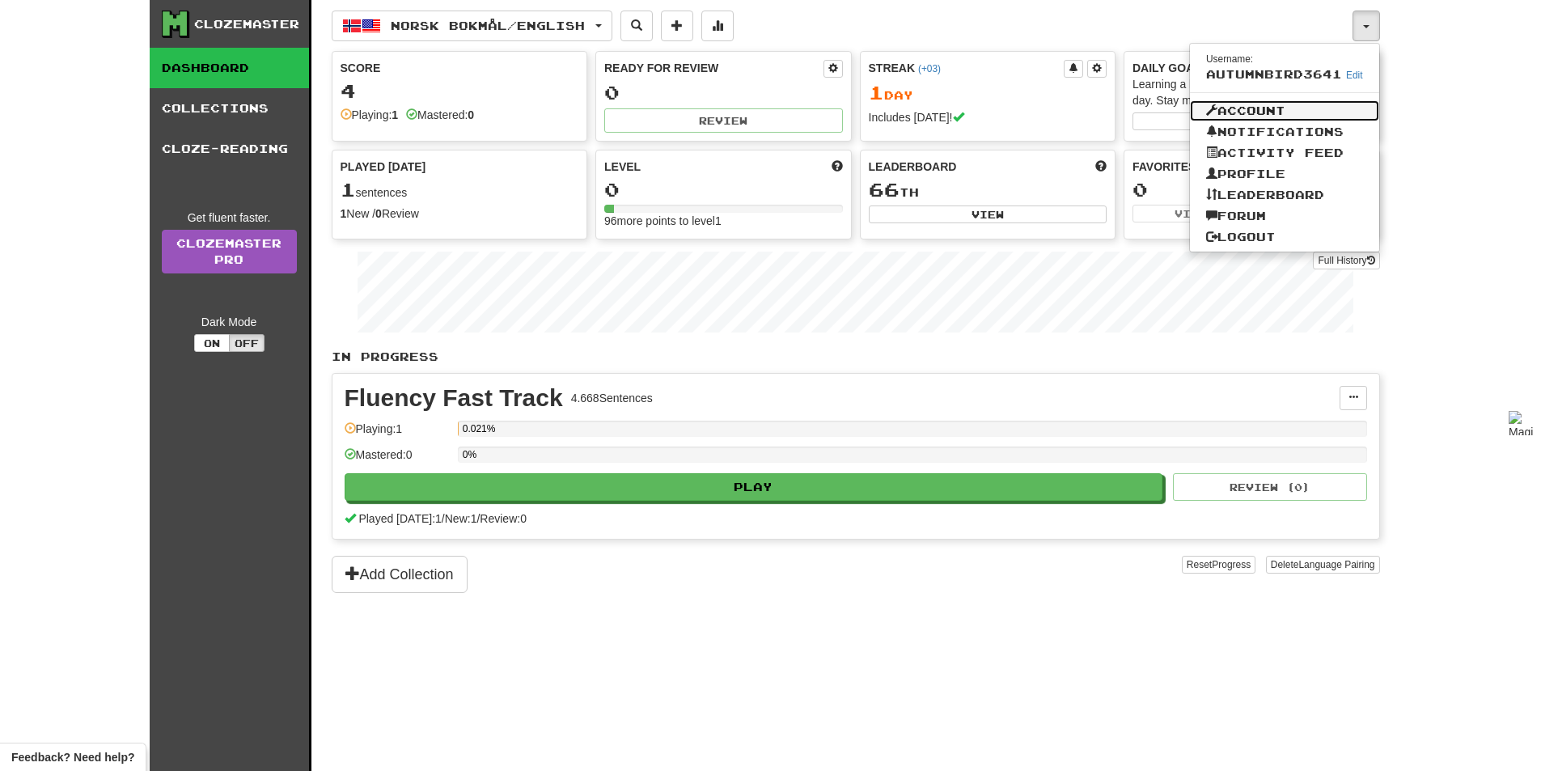
click at [1287, 110] on link "Account" at bounding box center [1284, 110] width 189 height 21
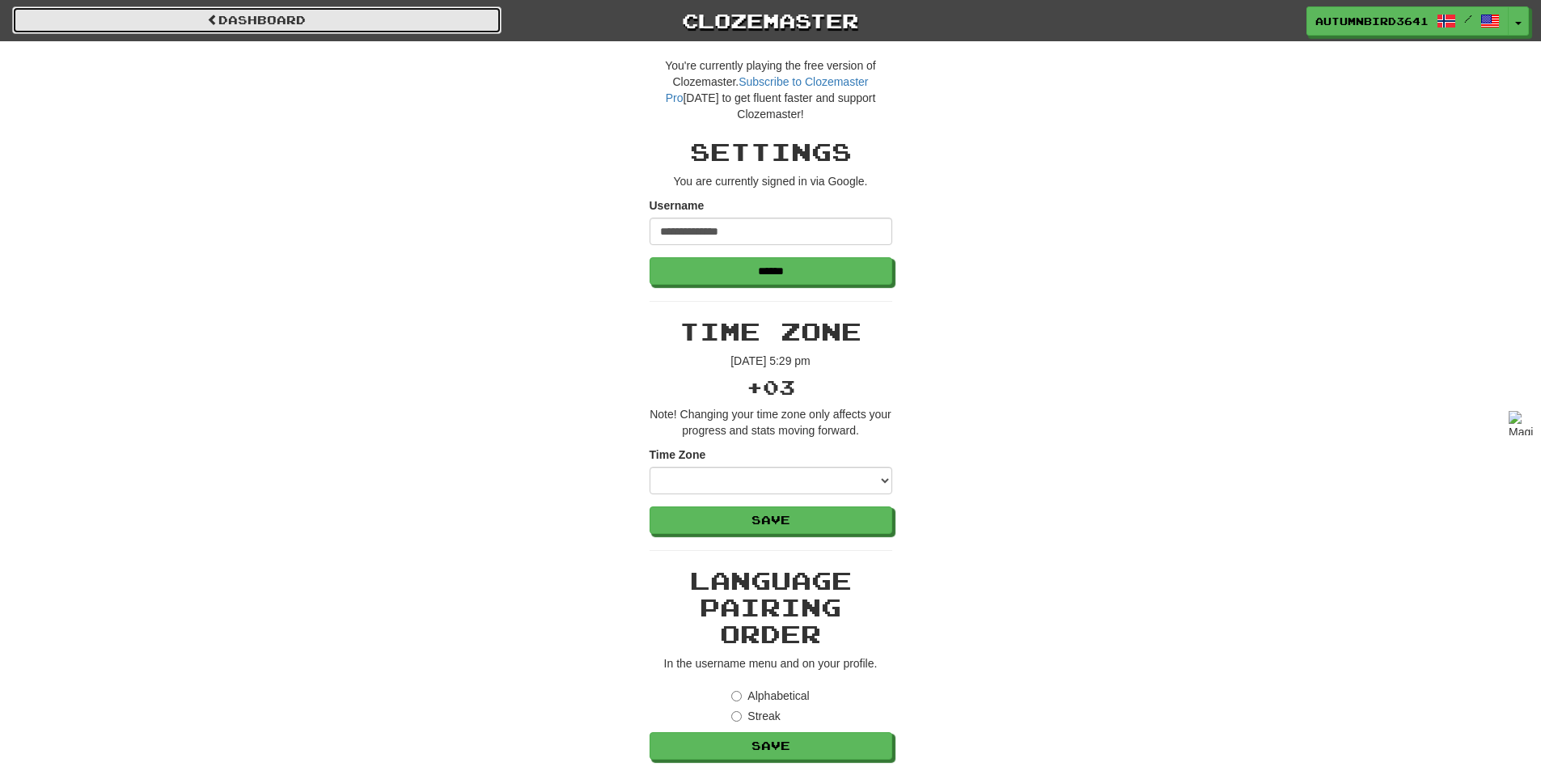
click at [66, 25] on link "Dashboard" at bounding box center [256, 19] width 489 height 27
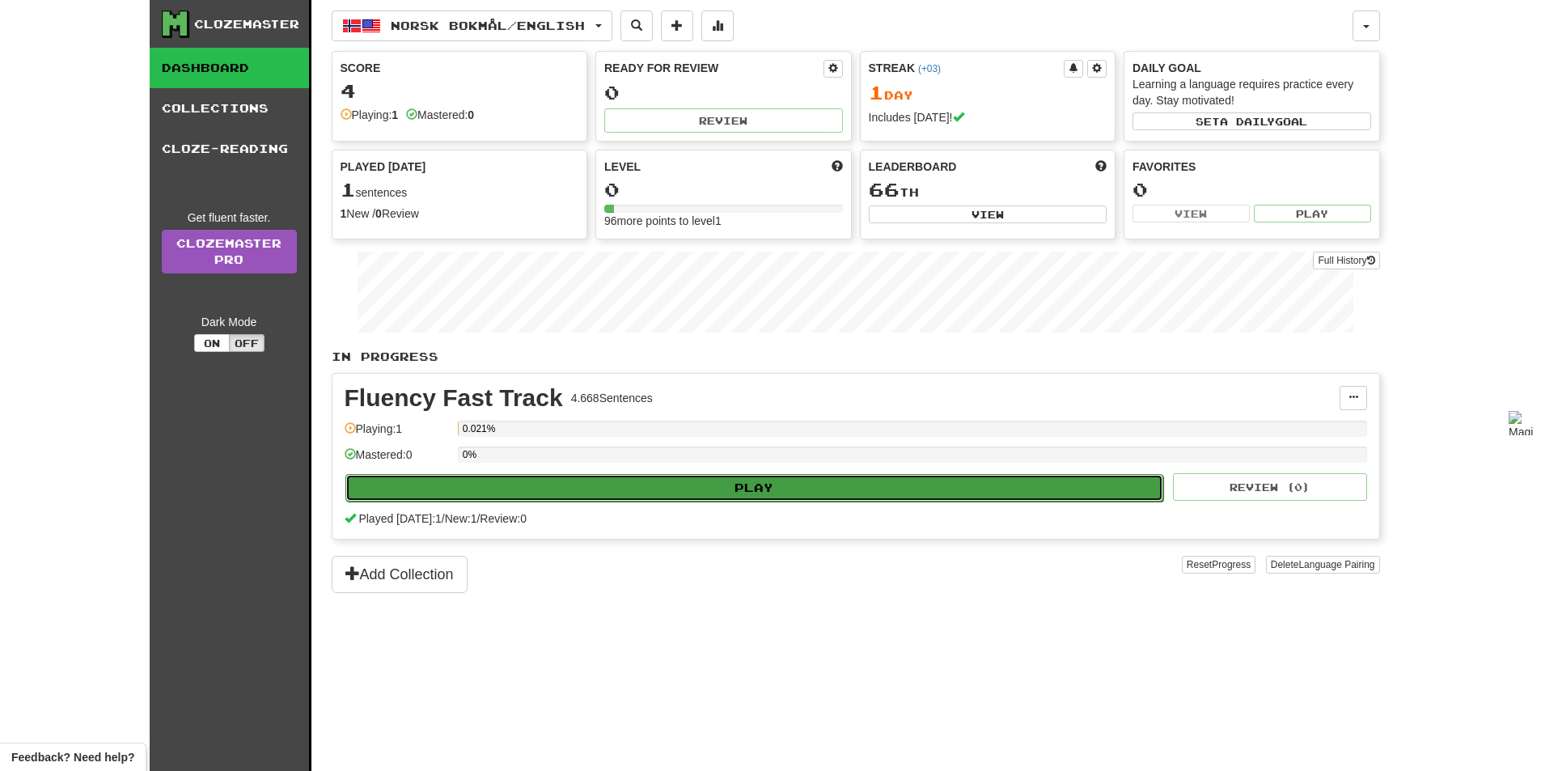
click at [632, 489] on button "Play" at bounding box center [754, 487] width 818 height 27
select select "**"
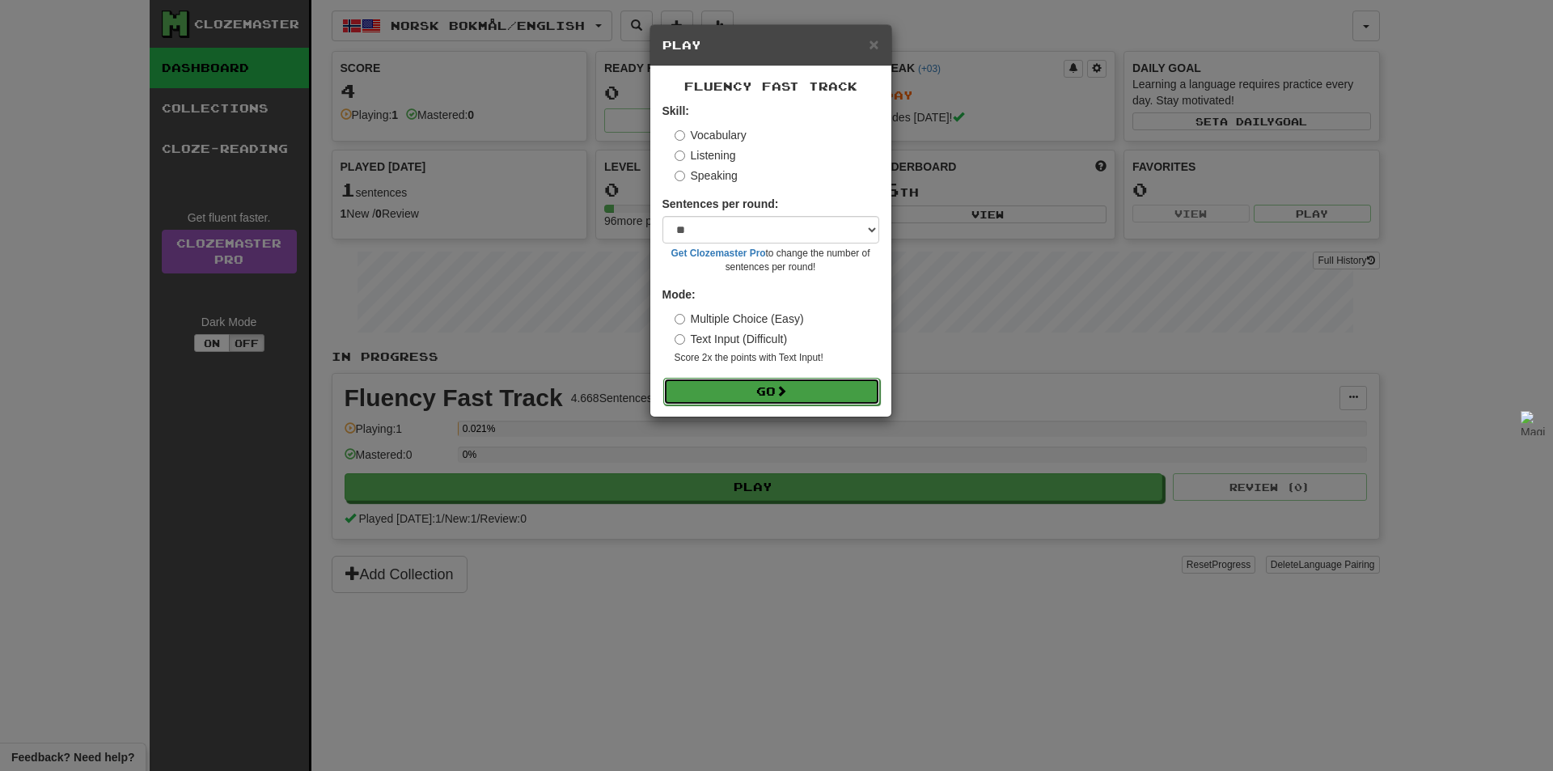
click at [802, 387] on button "Go" at bounding box center [771, 391] width 217 height 27
